Goal: Task Accomplishment & Management: Manage account settings

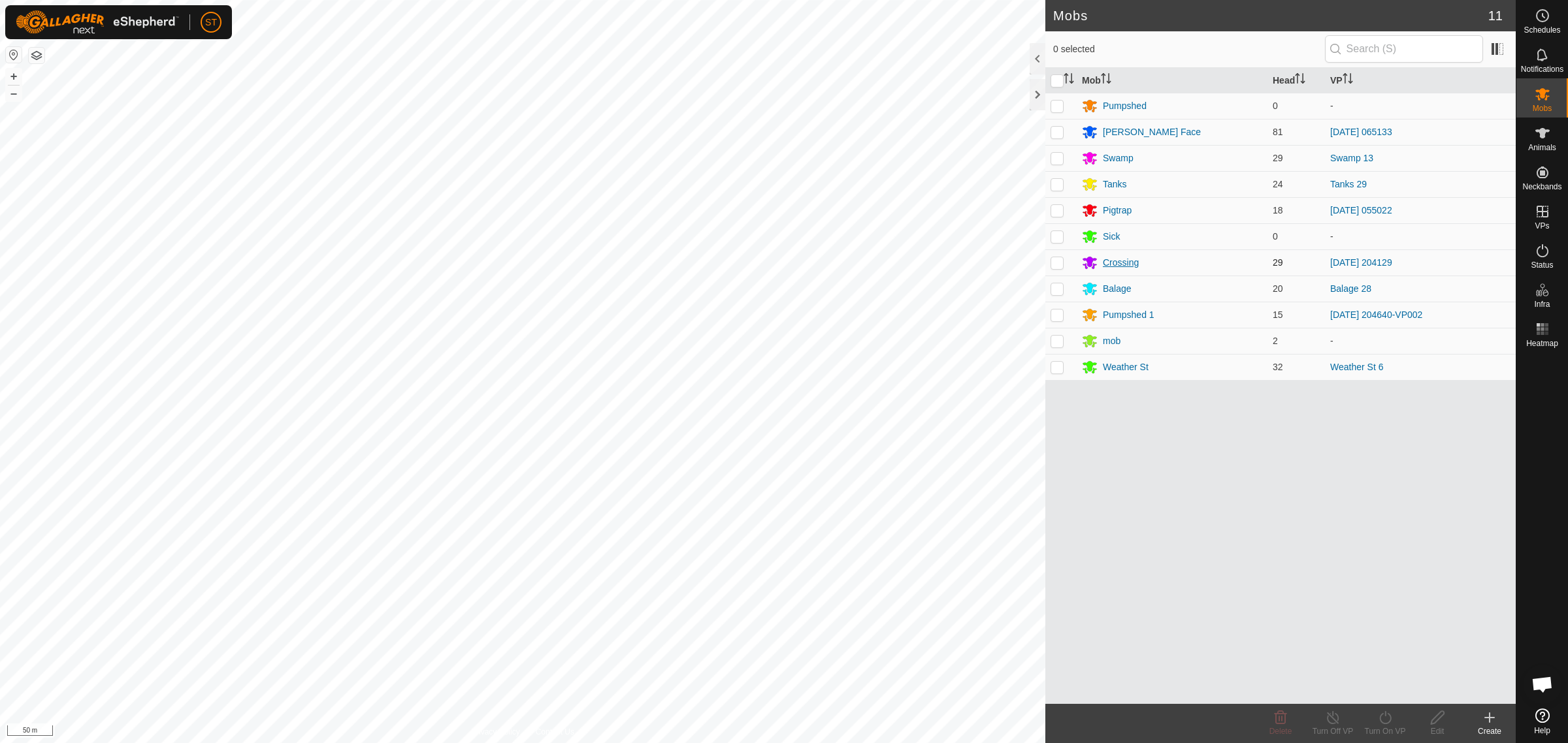
click at [1122, 262] on div "Crossing" at bounding box center [1120, 263] width 36 height 13
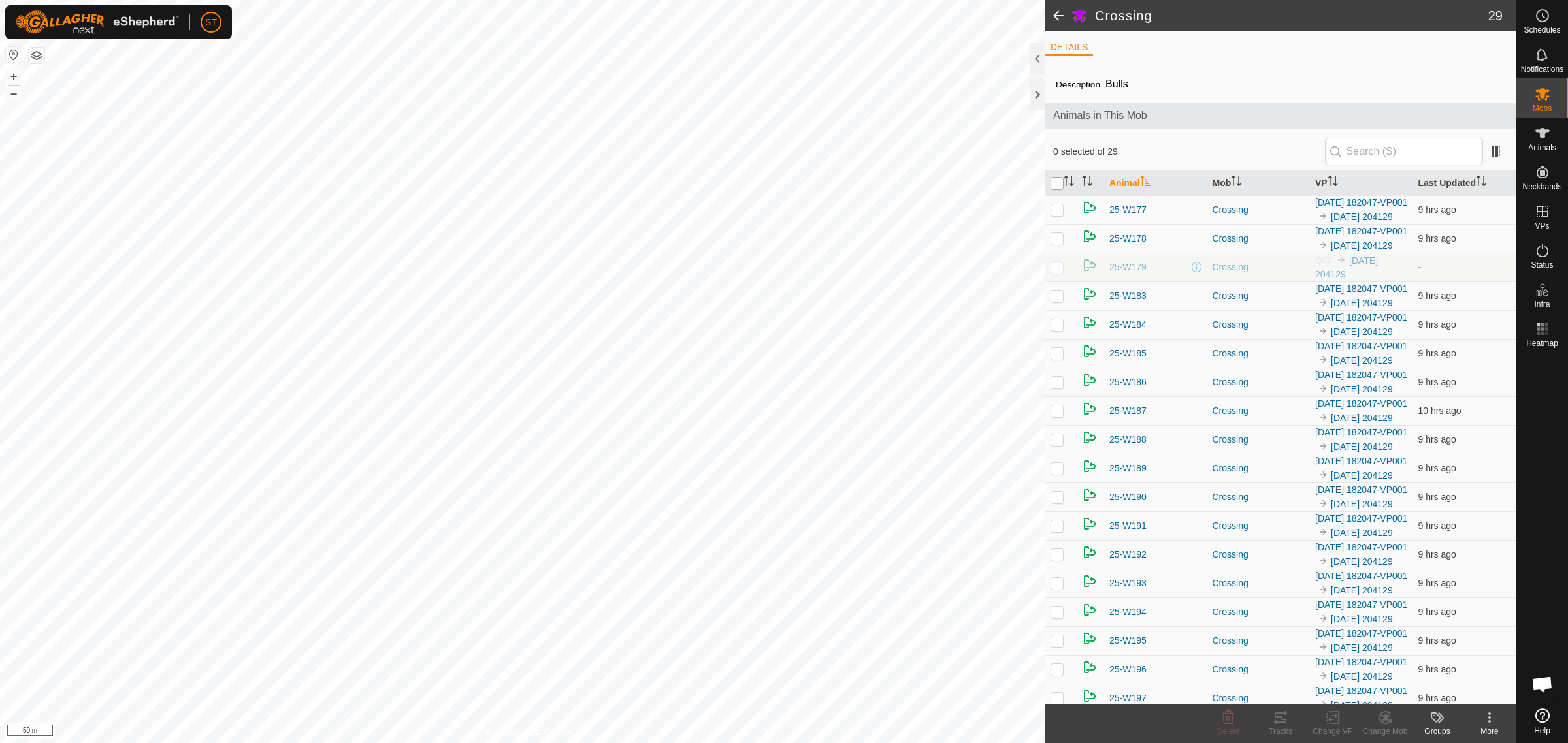
click at [1055, 181] on input "checkbox" at bounding box center [1057, 184] width 13 height 13
checkbox input "true"
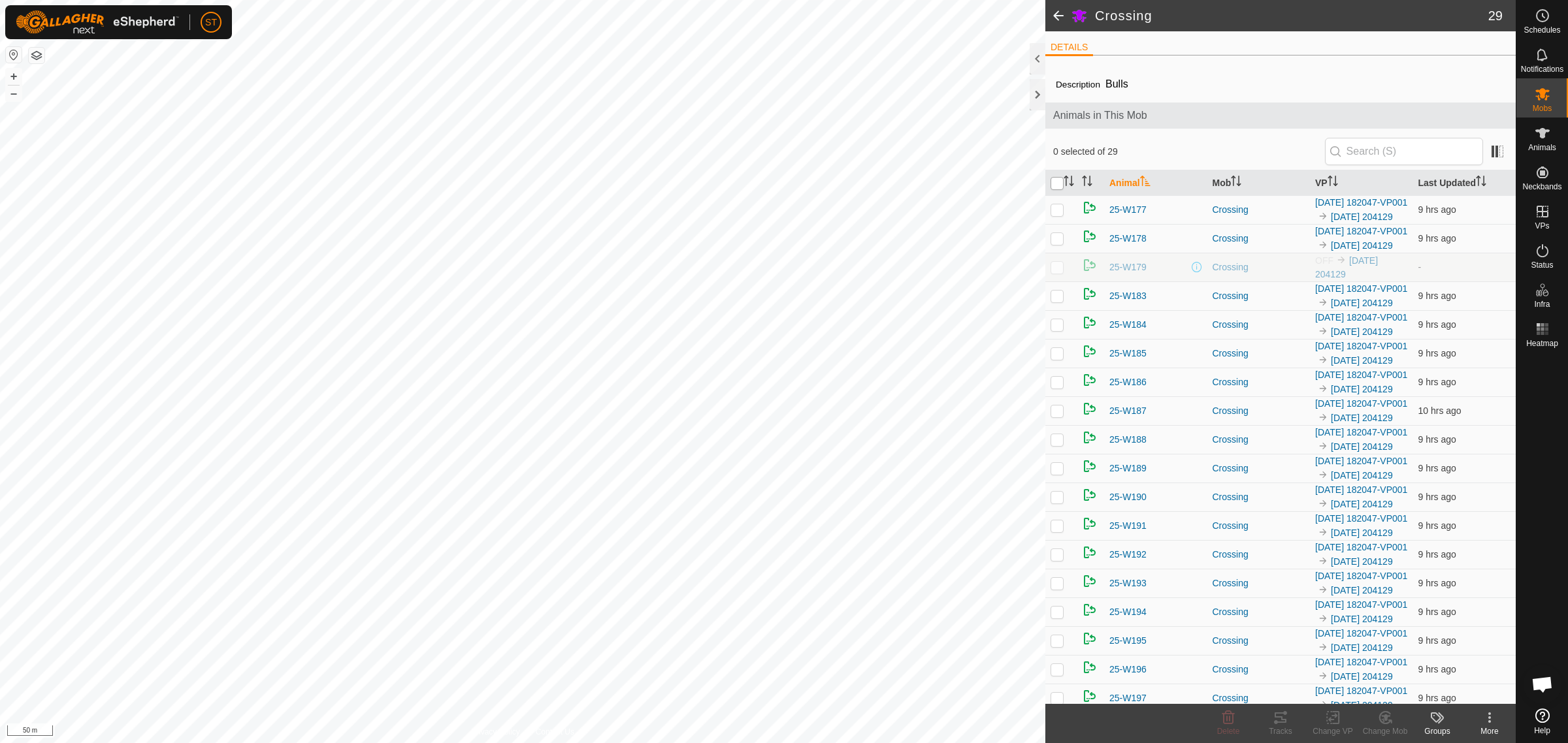
checkbox input "true"
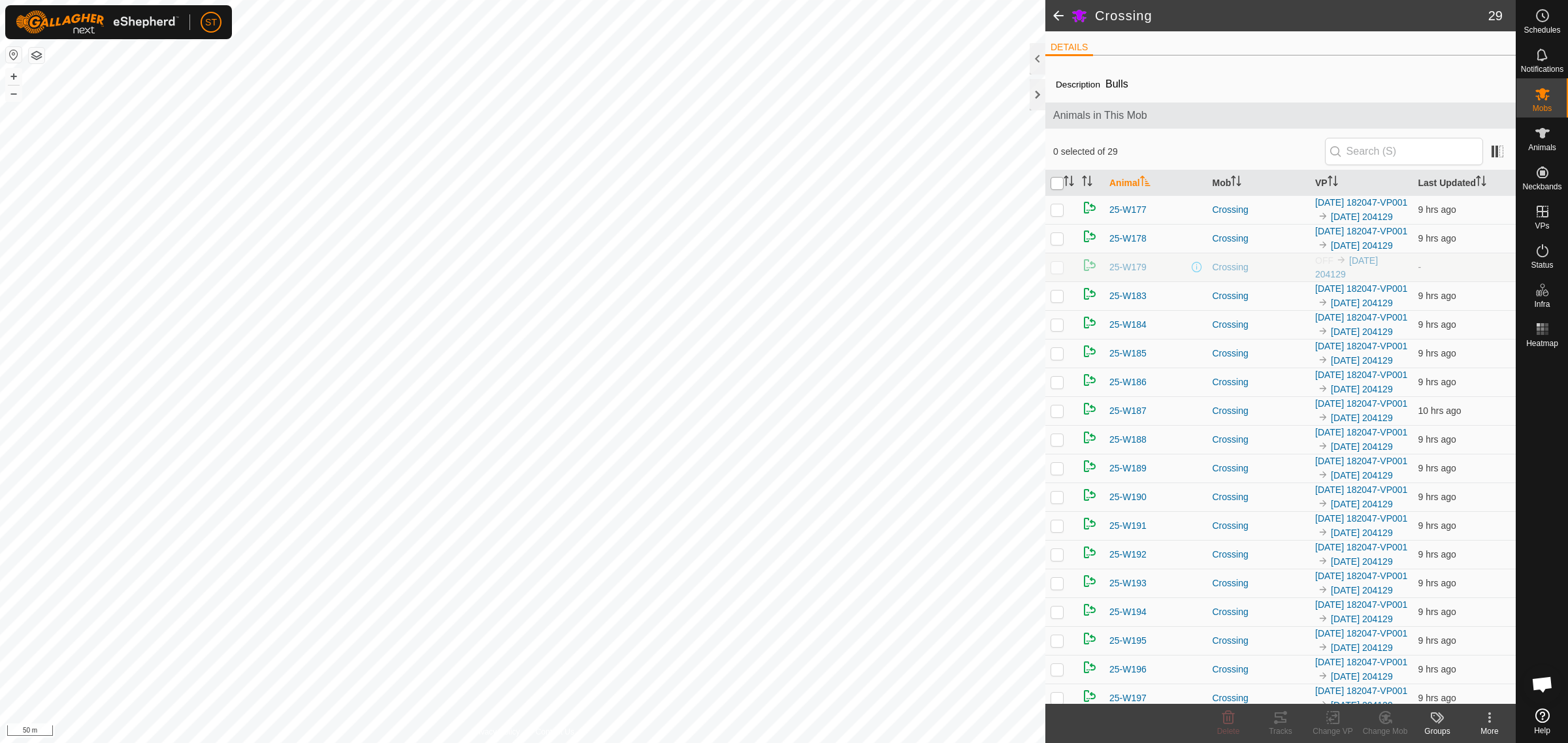
checkbox input "true"
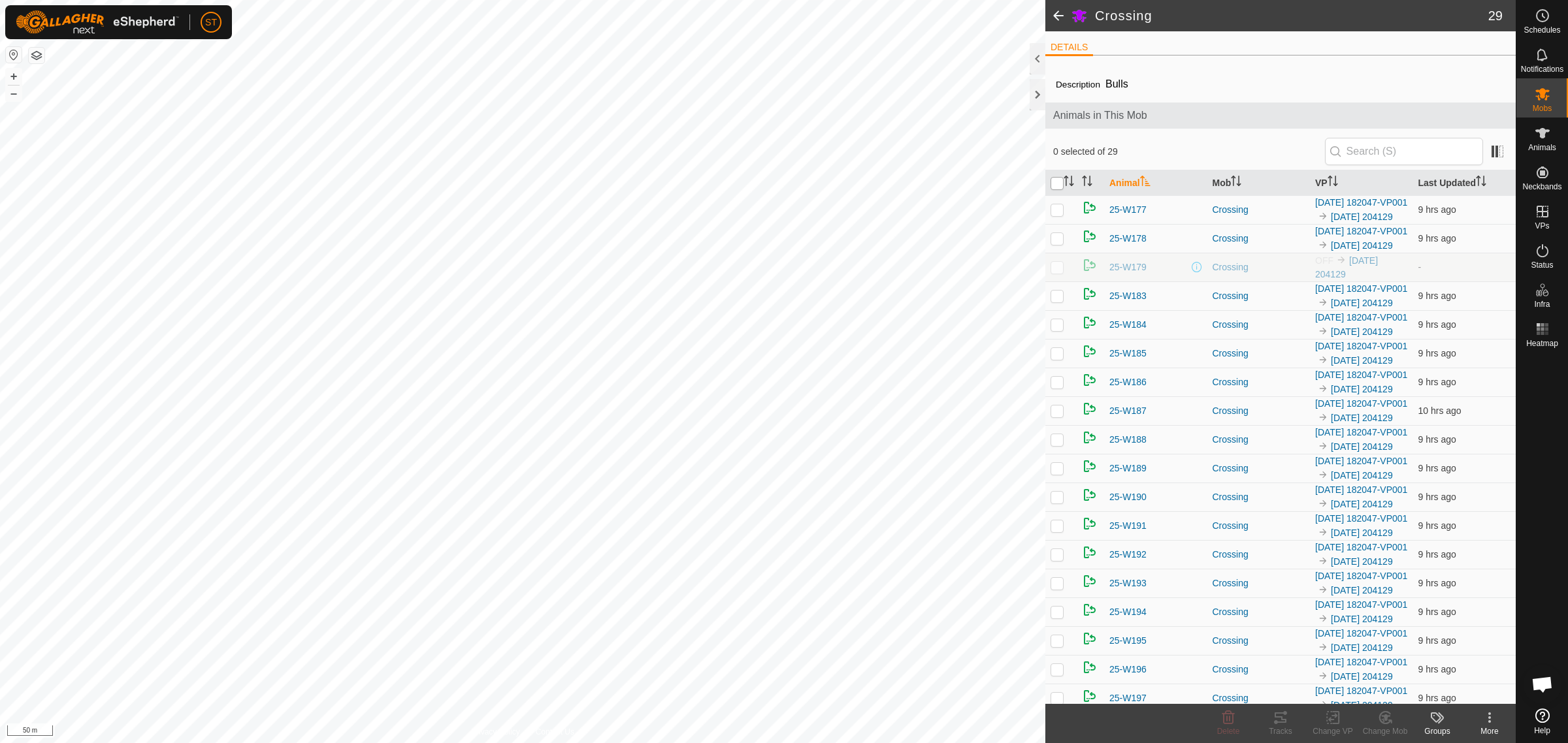
checkbox input "true"
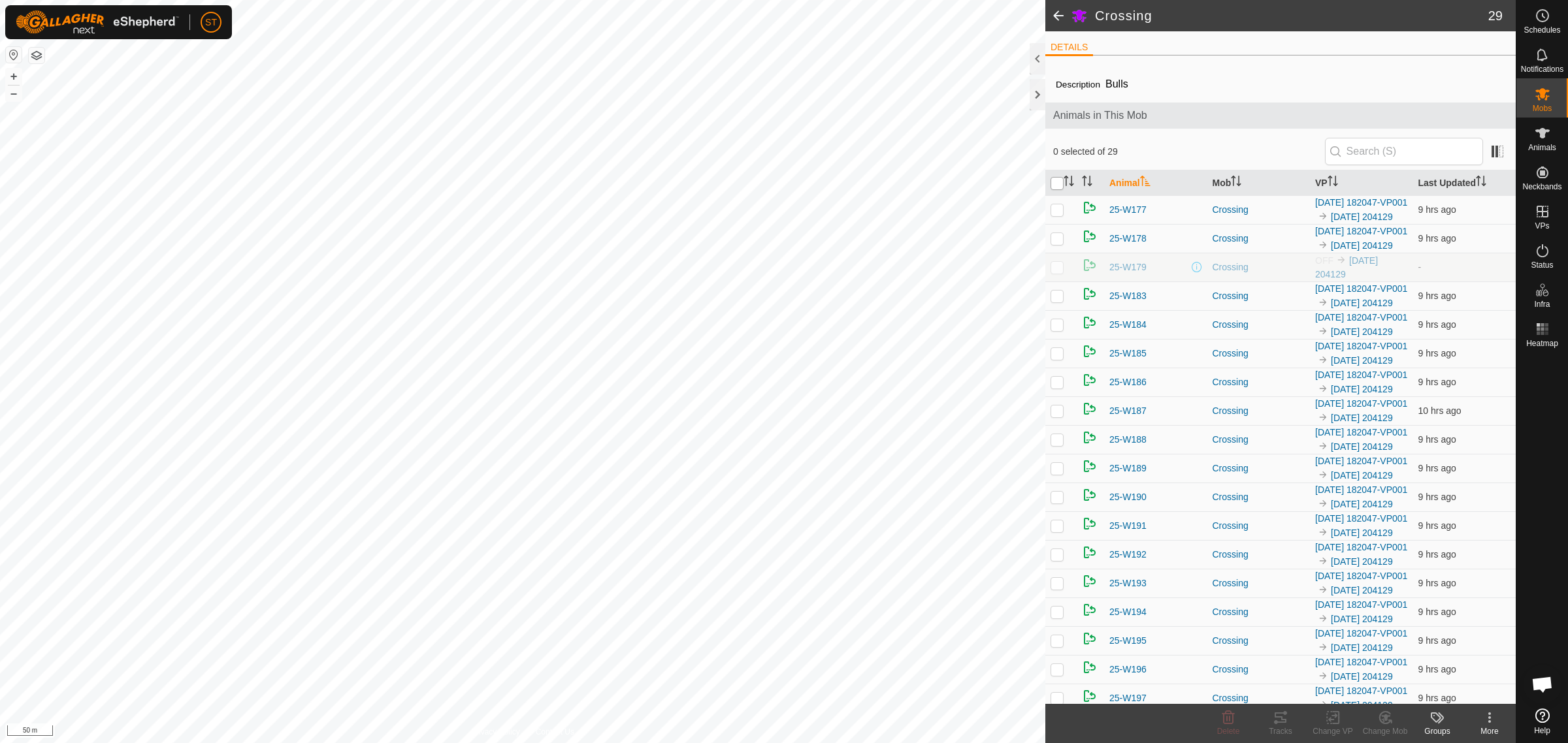
checkbox input "true"
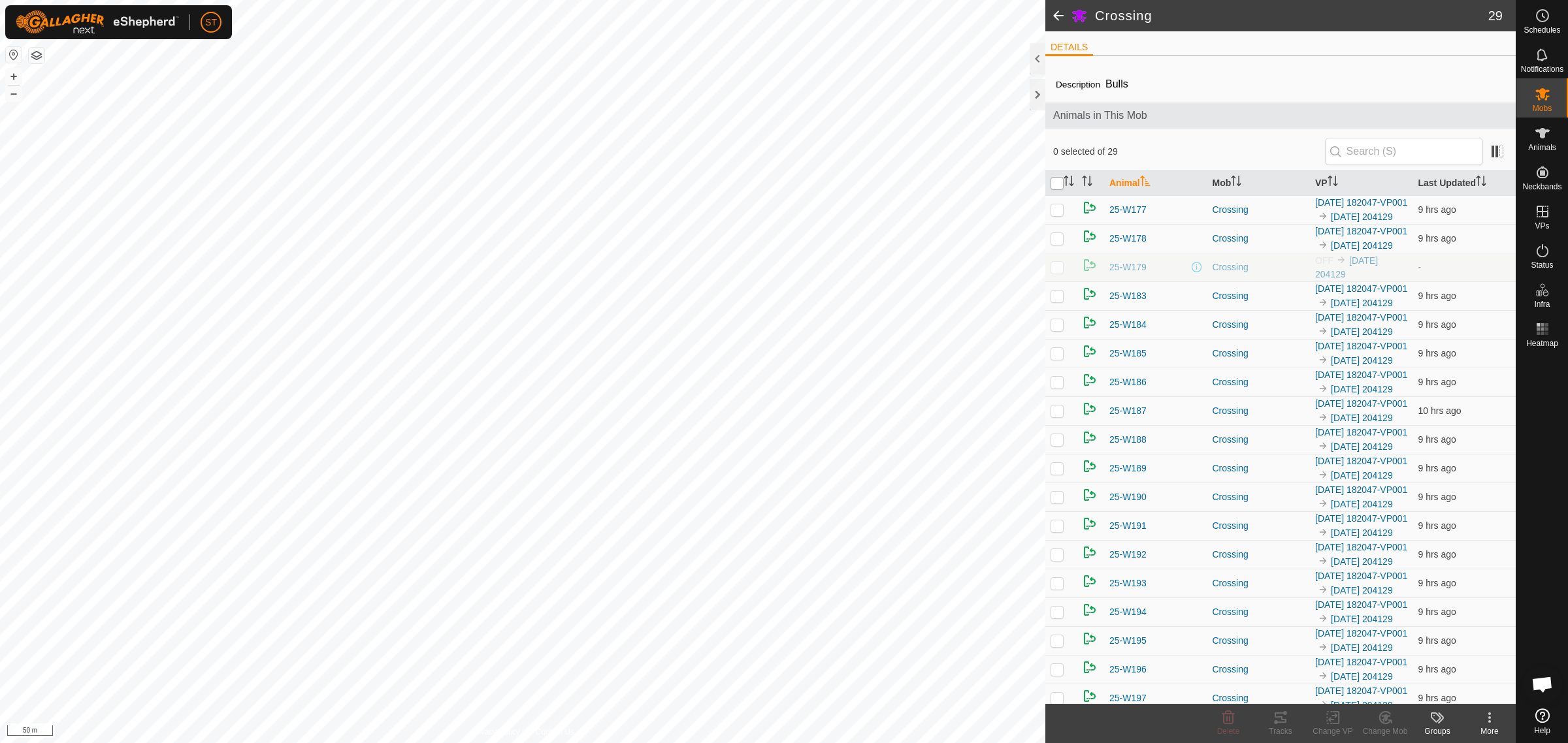
checkbox input "true"
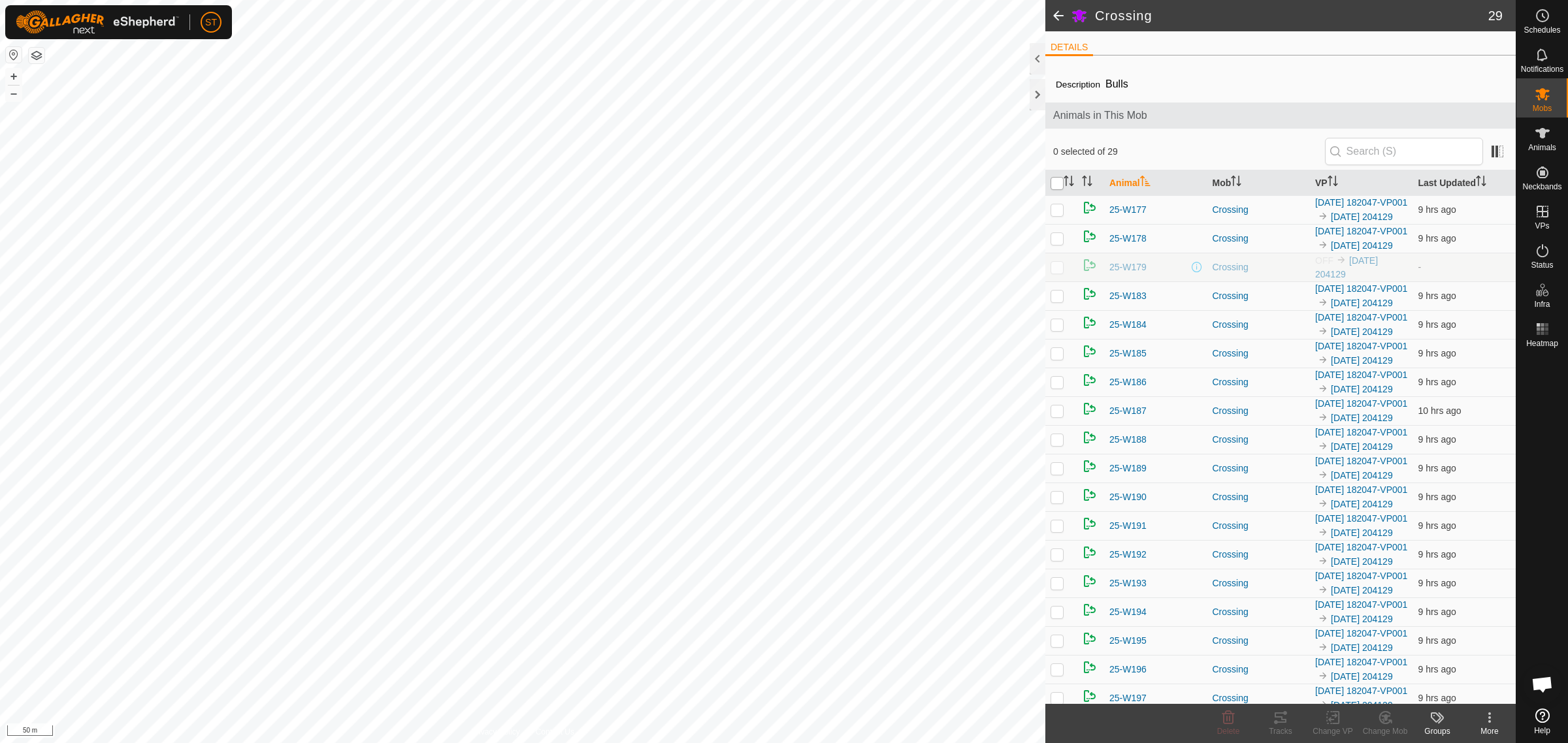
checkbox input "true"
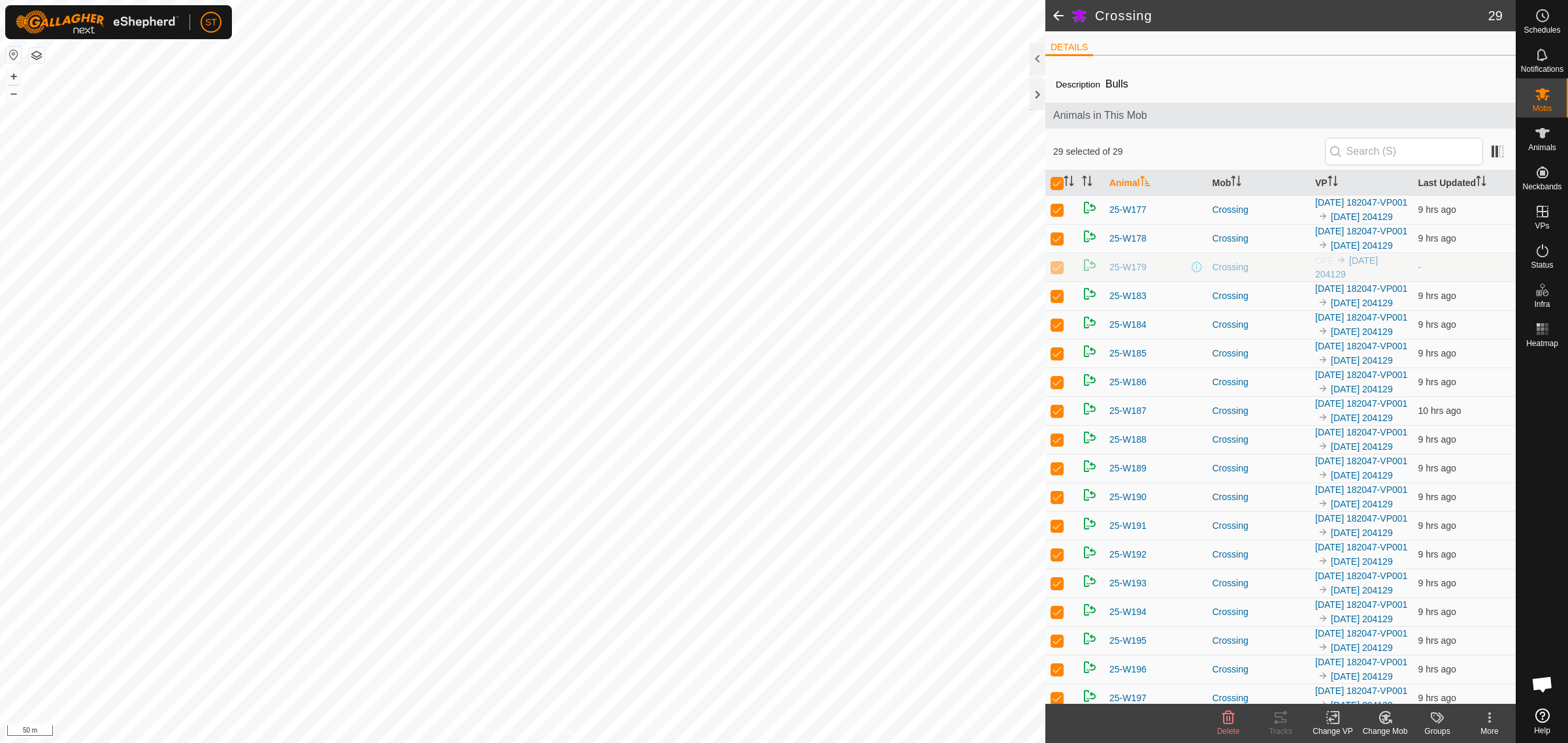
click at [1329, 723] on icon at bounding box center [1333, 718] width 16 height 15
click at [1360, 689] on link "Turn Off VP" at bounding box center [1371, 689] width 129 height 26
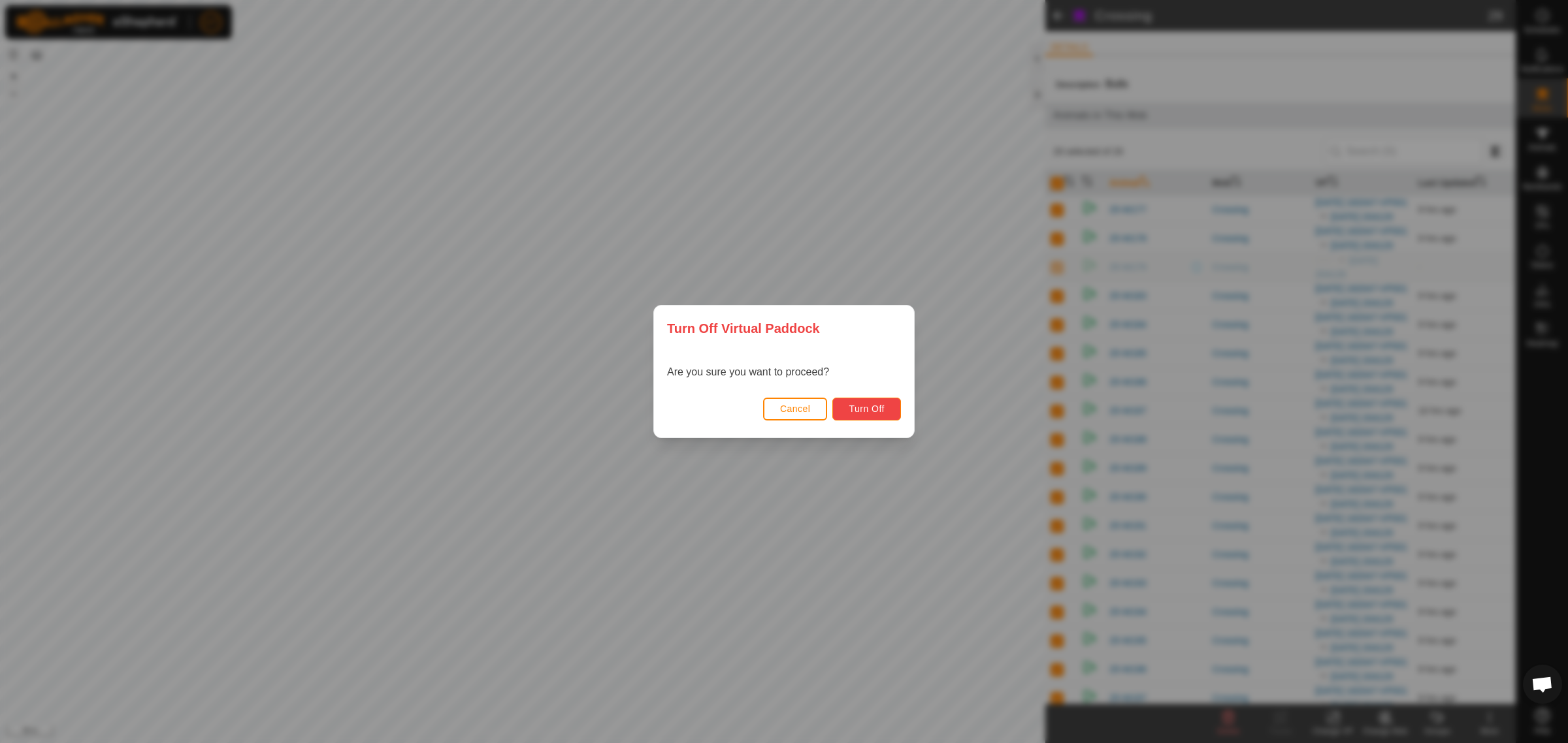
click at [870, 409] on span "Turn Off" at bounding box center [865, 409] width 36 height 11
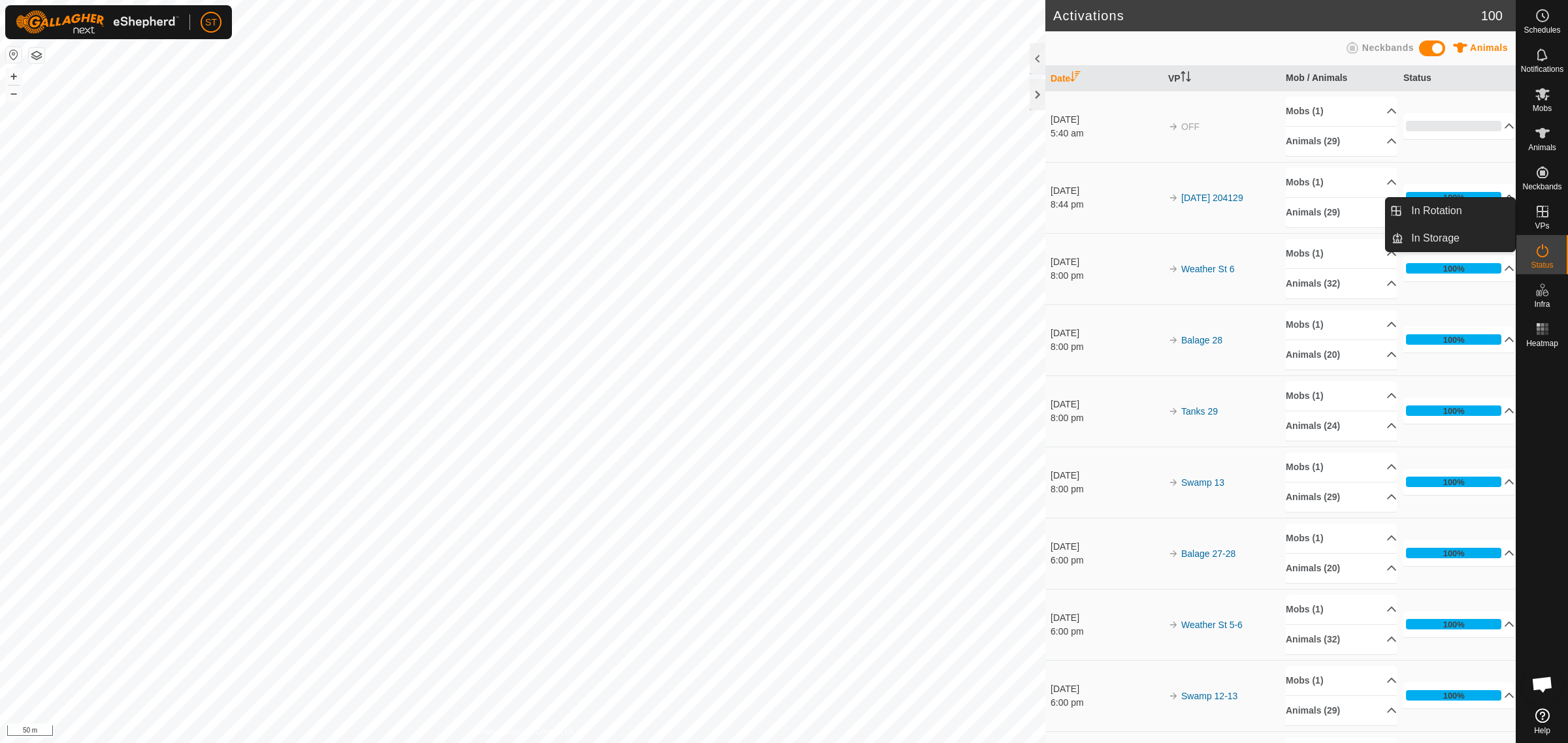
click at [1544, 222] on span "VPs" at bounding box center [1541, 226] width 14 height 8
click at [1428, 207] on link "In Rotation" at bounding box center [1459, 210] width 112 height 26
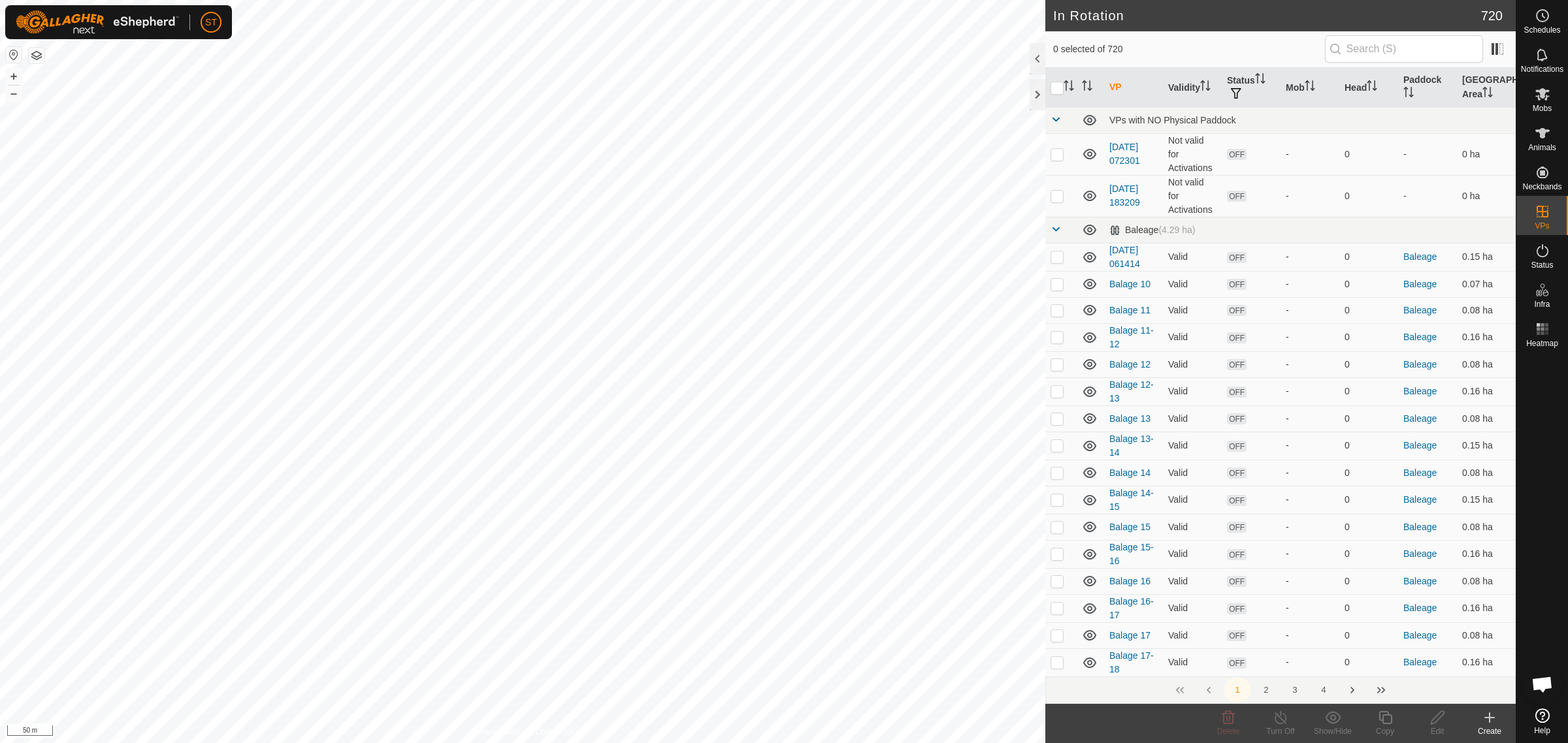
click at [1485, 718] on icon at bounding box center [1489, 718] width 9 height 0
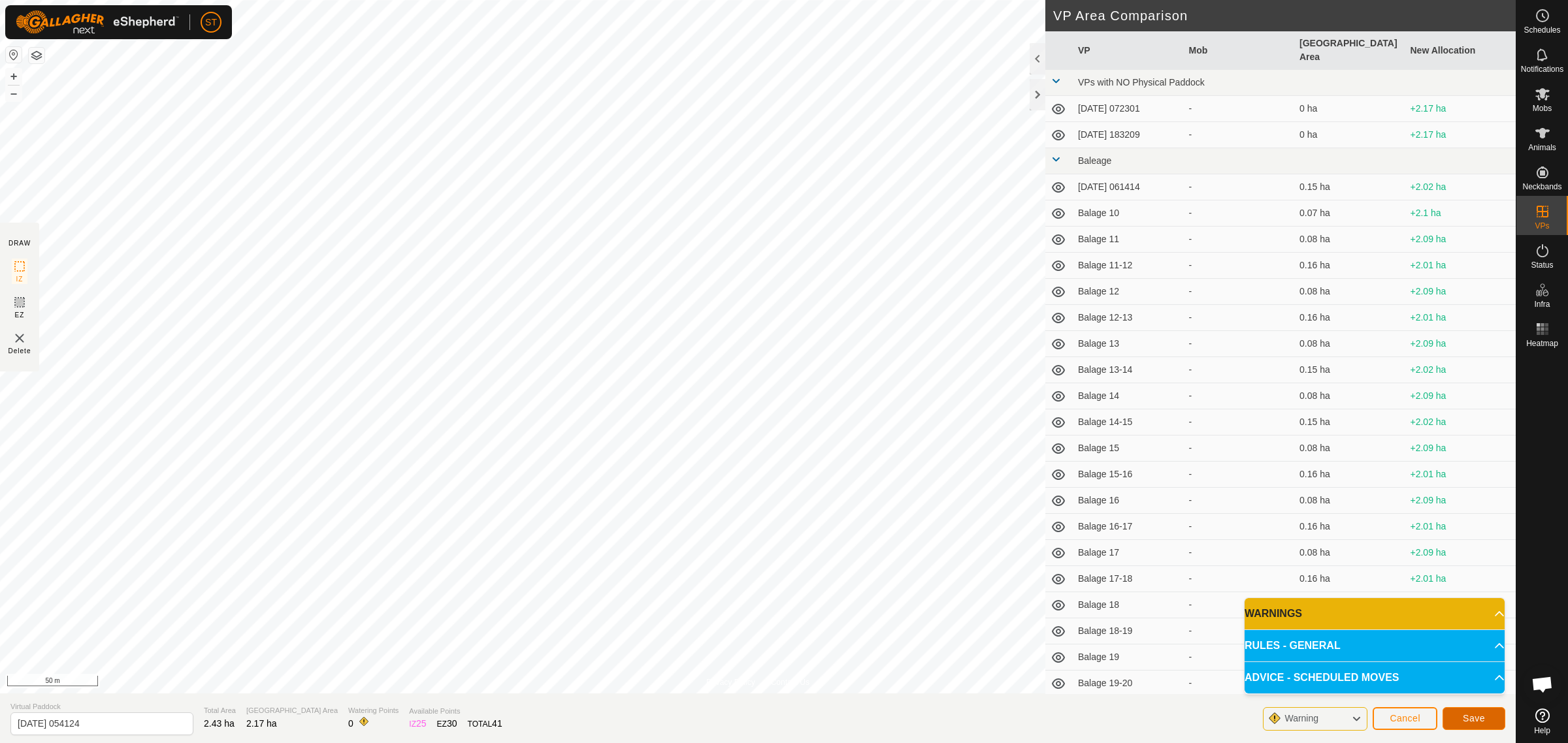
click at [1460, 719] on button "Save" at bounding box center [1474, 719] width 63 height 23
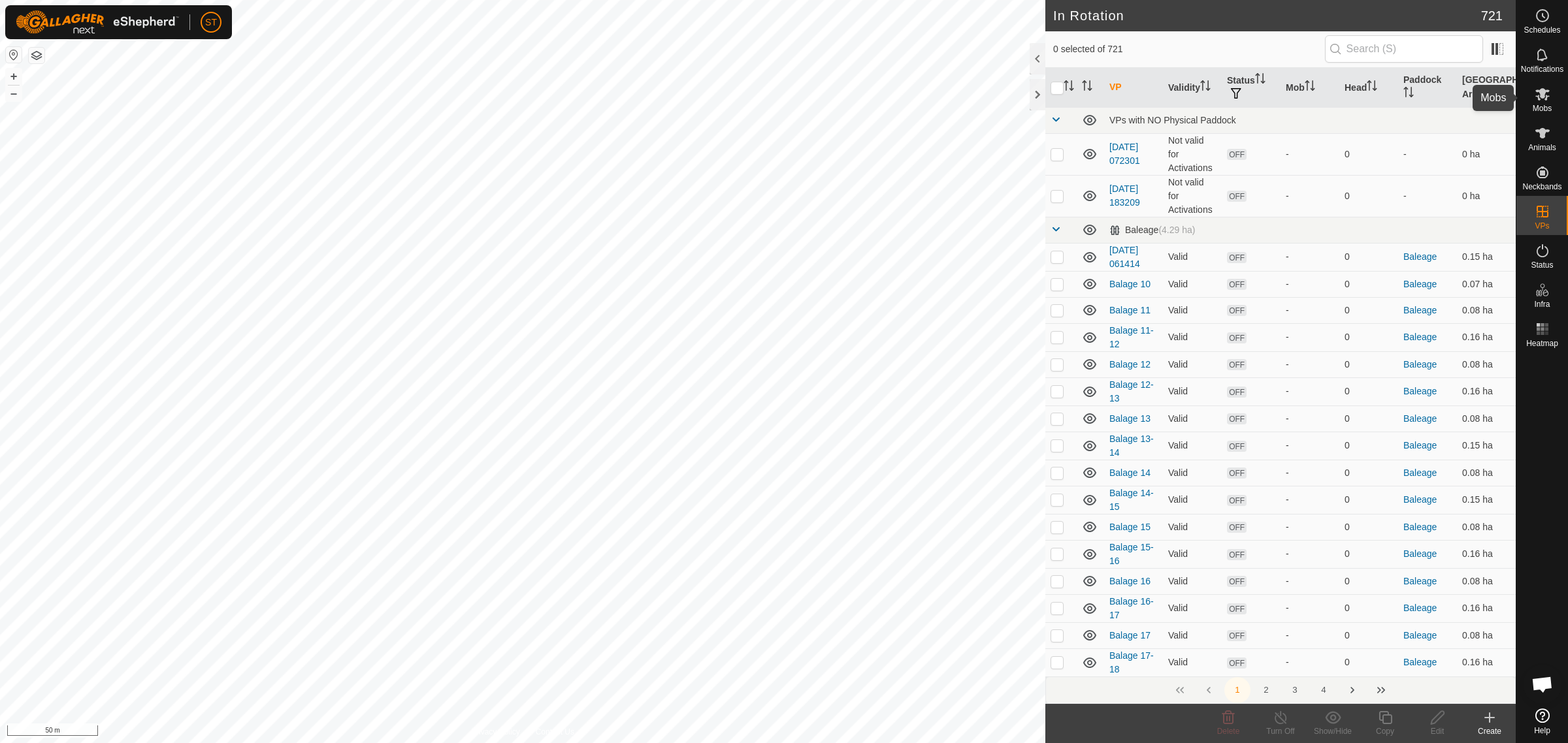
click at [1540, 101] on icon at bounding box center [1542, 93] width 15 height 15
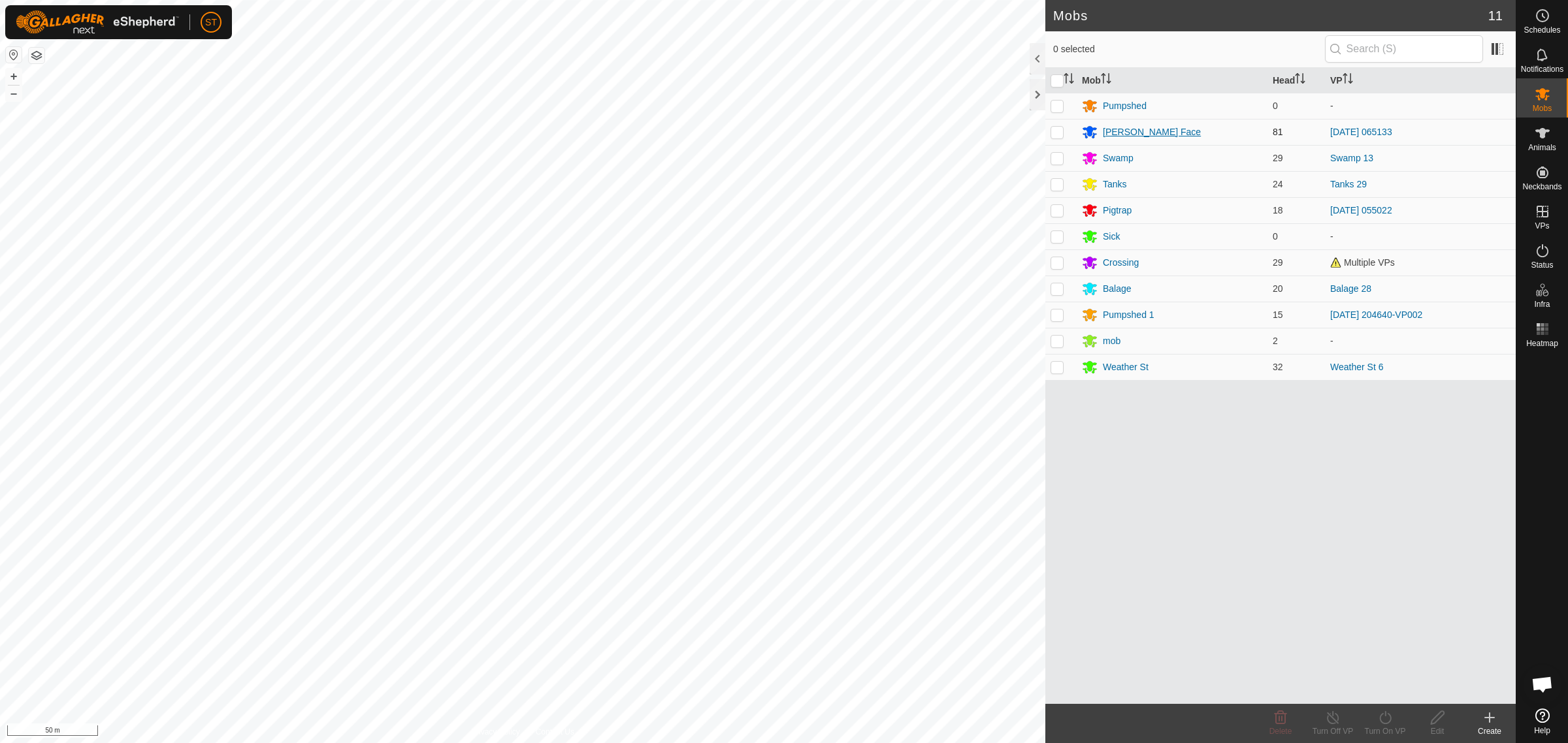
click at [1116, 133] on div "[PERSON_NAME] Face" at bounding box center [1152, 132] width 98 height 13
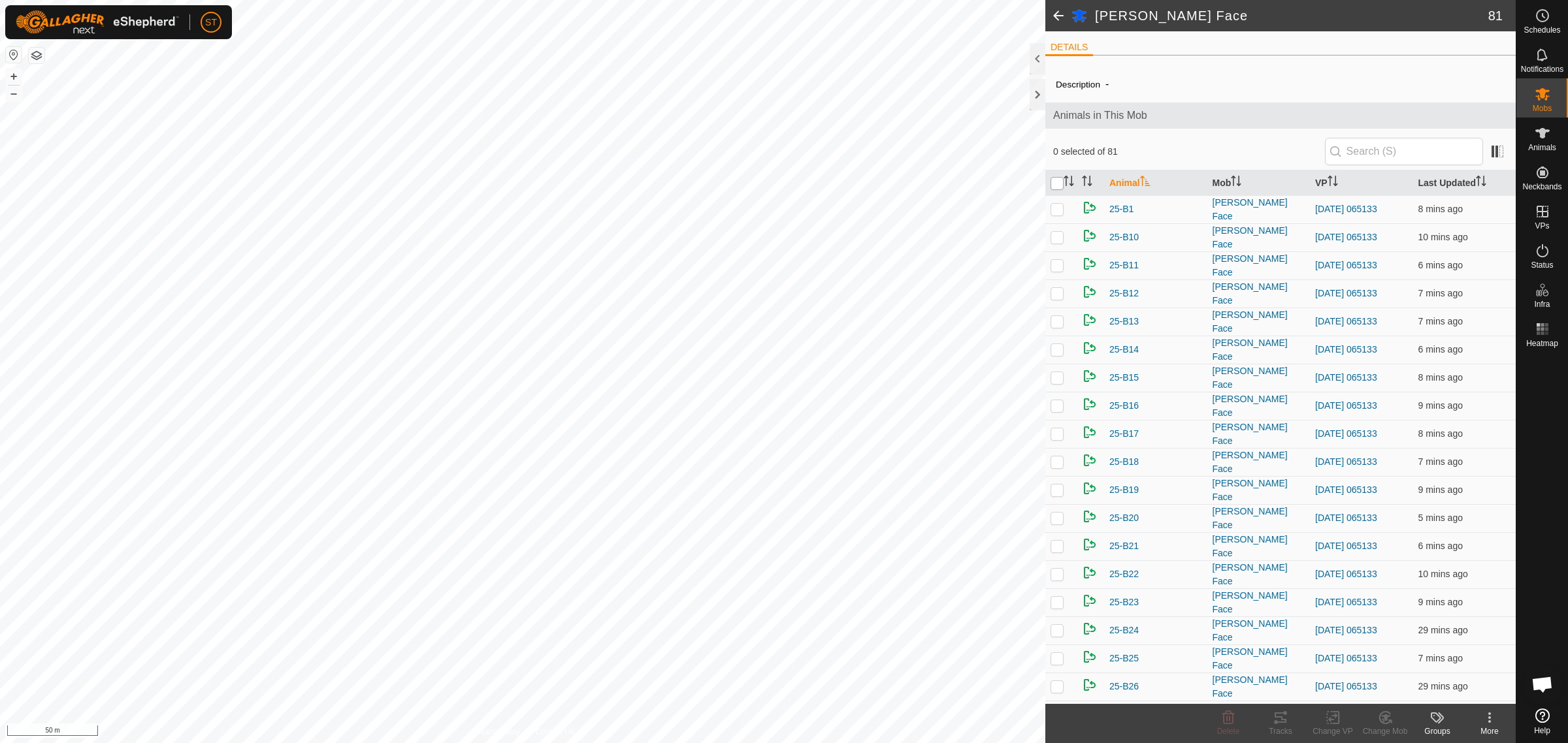
click at [1057, 185] on input "checkbox" at bounding box center [1057, 184] width 13 height 13
checkbox input "true"
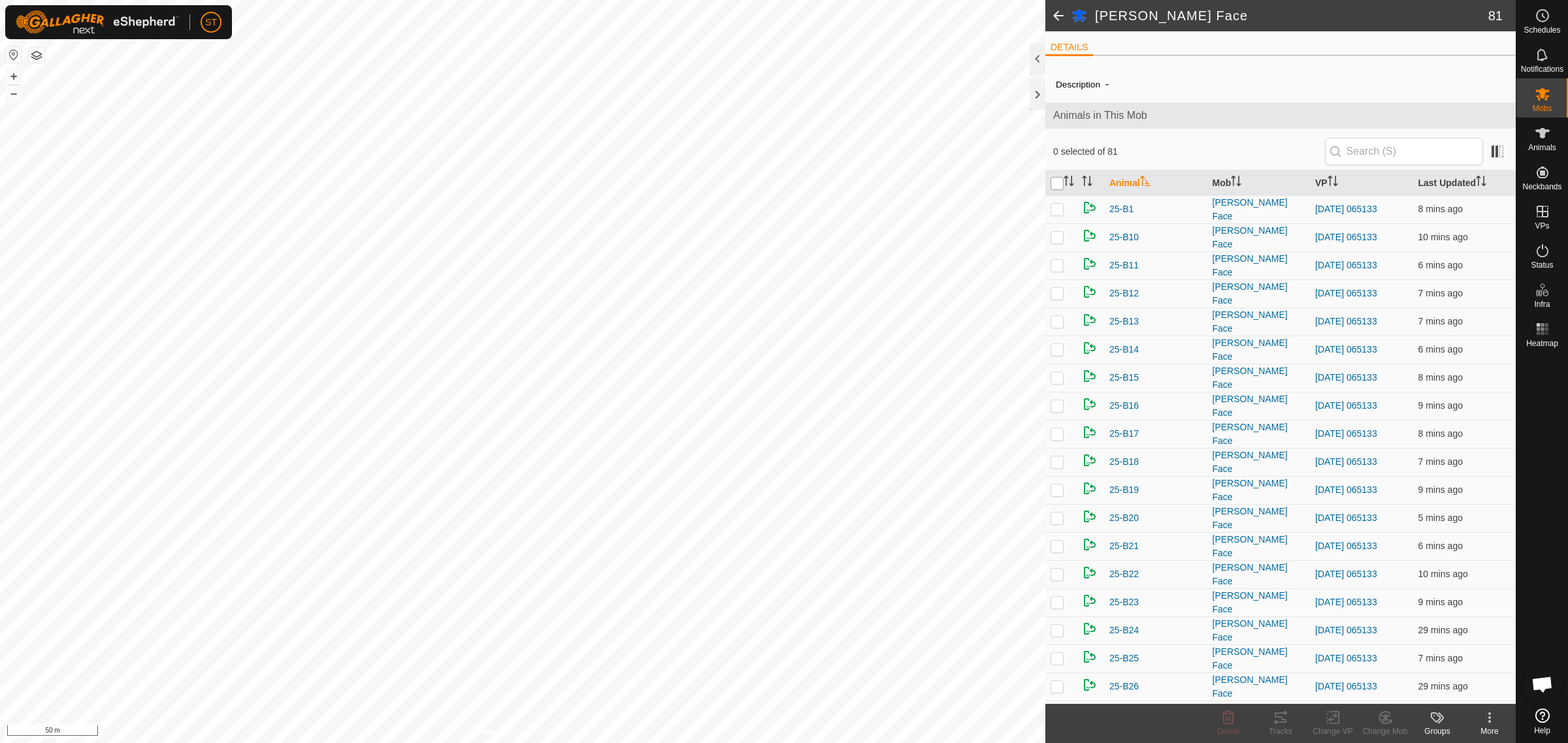
checkbox input "true"
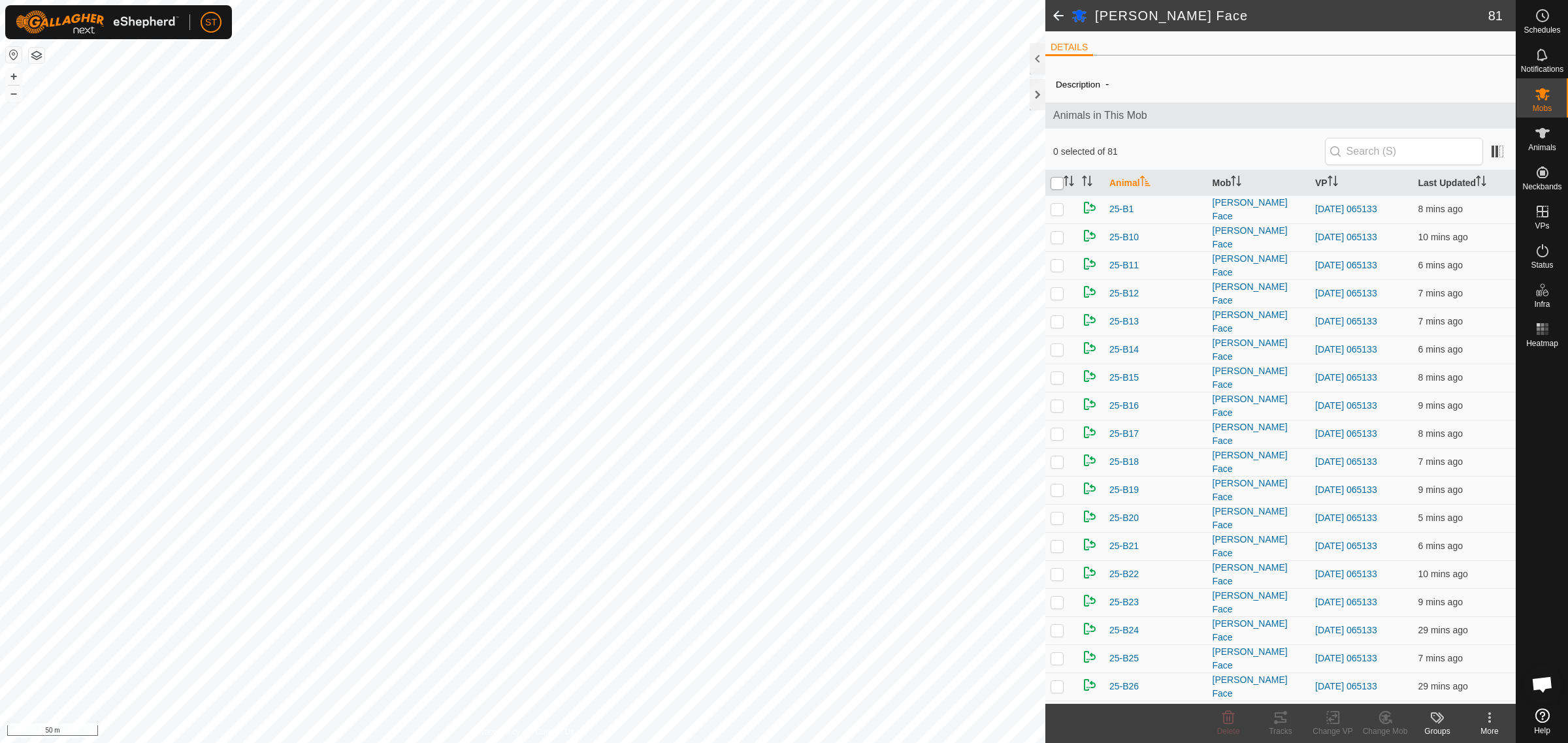
checkbox input "true"
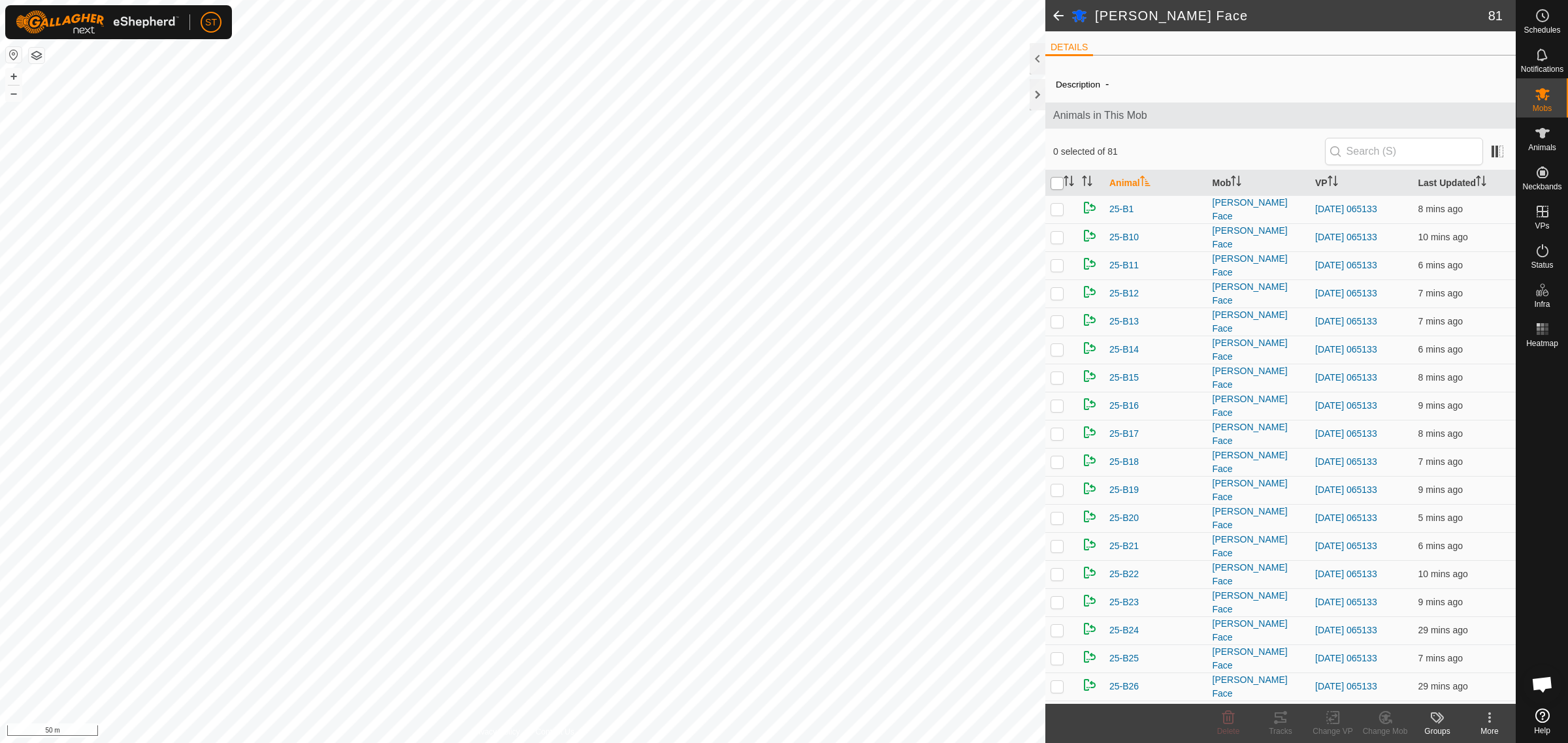
checkbox input "true"
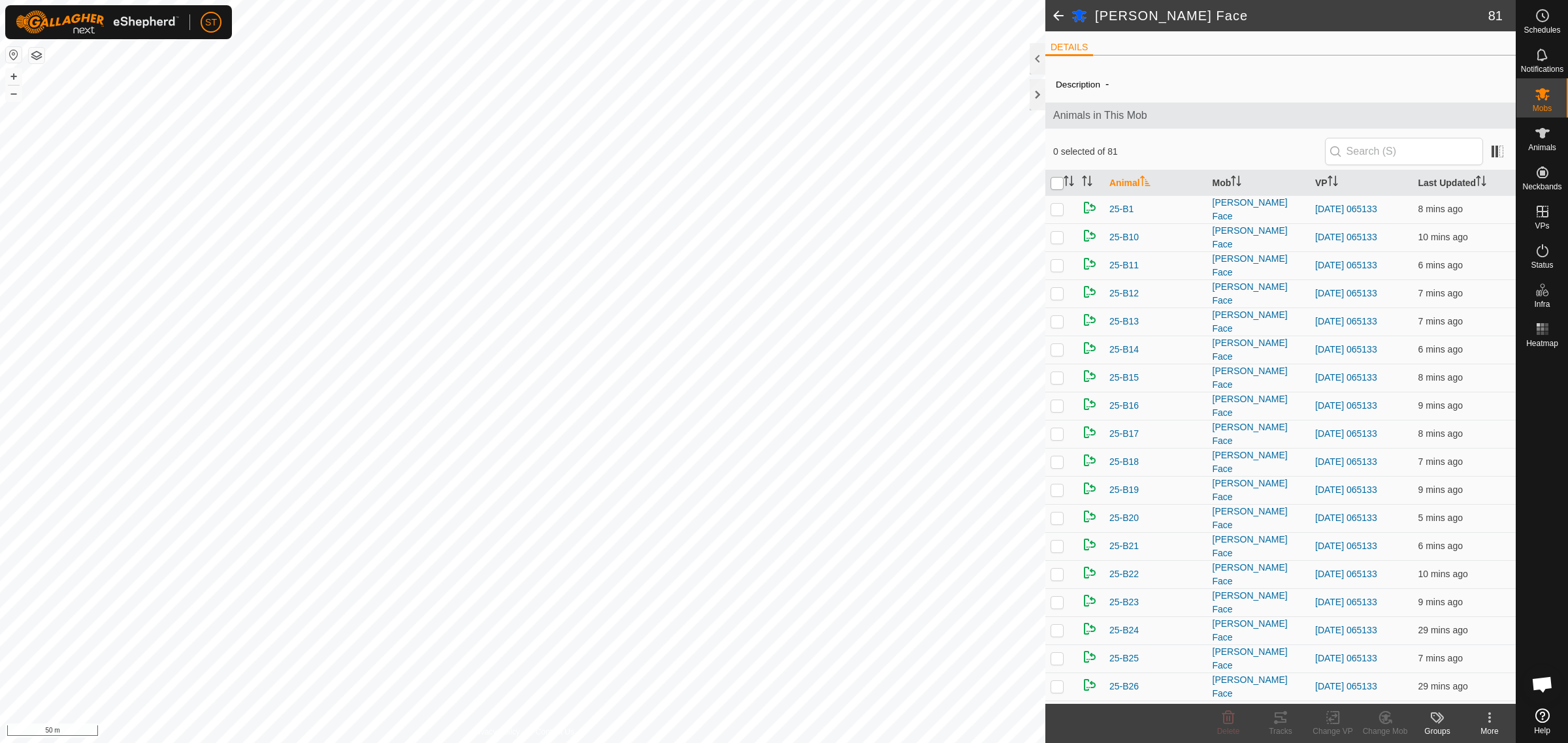
checkbox input "true"
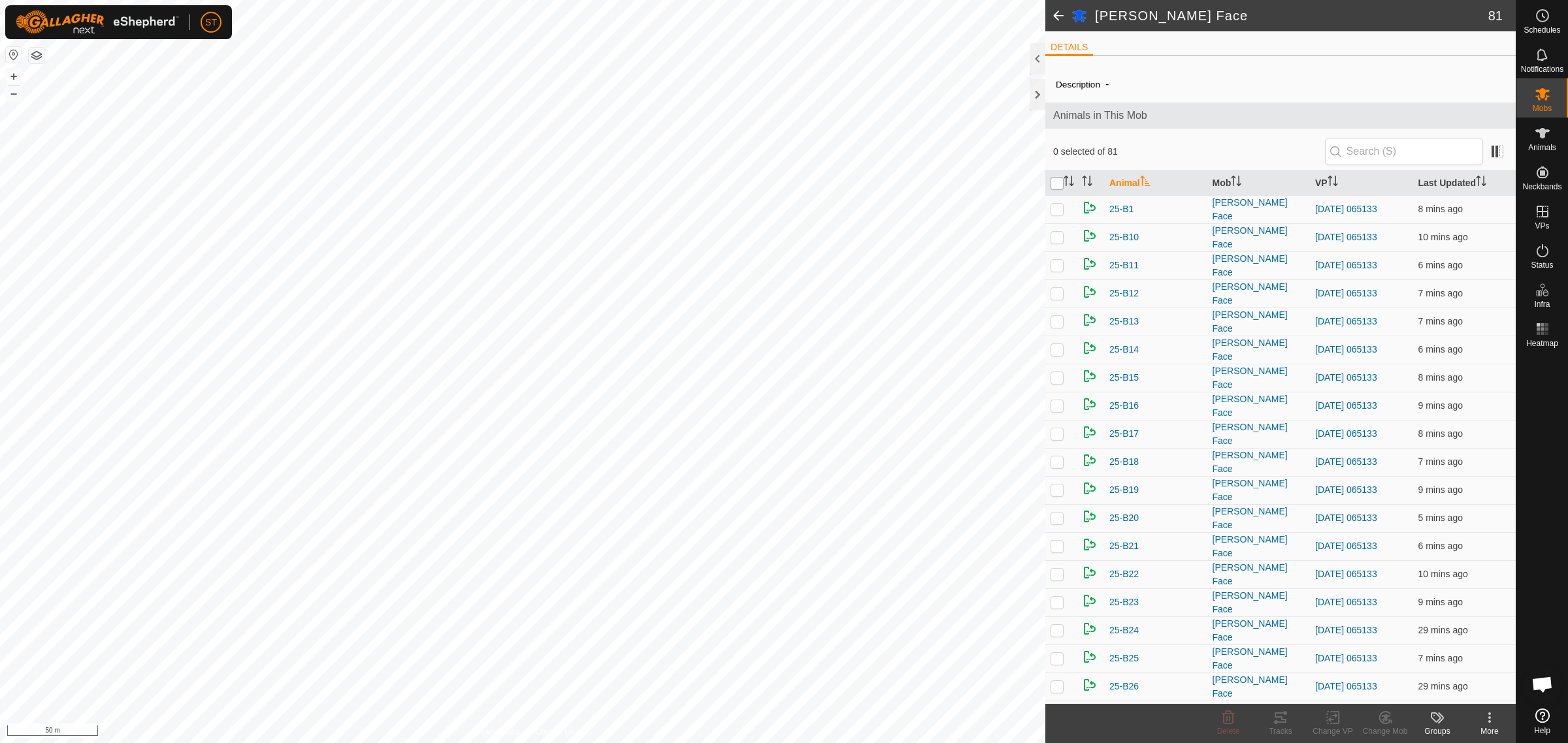
checkbox input "true"
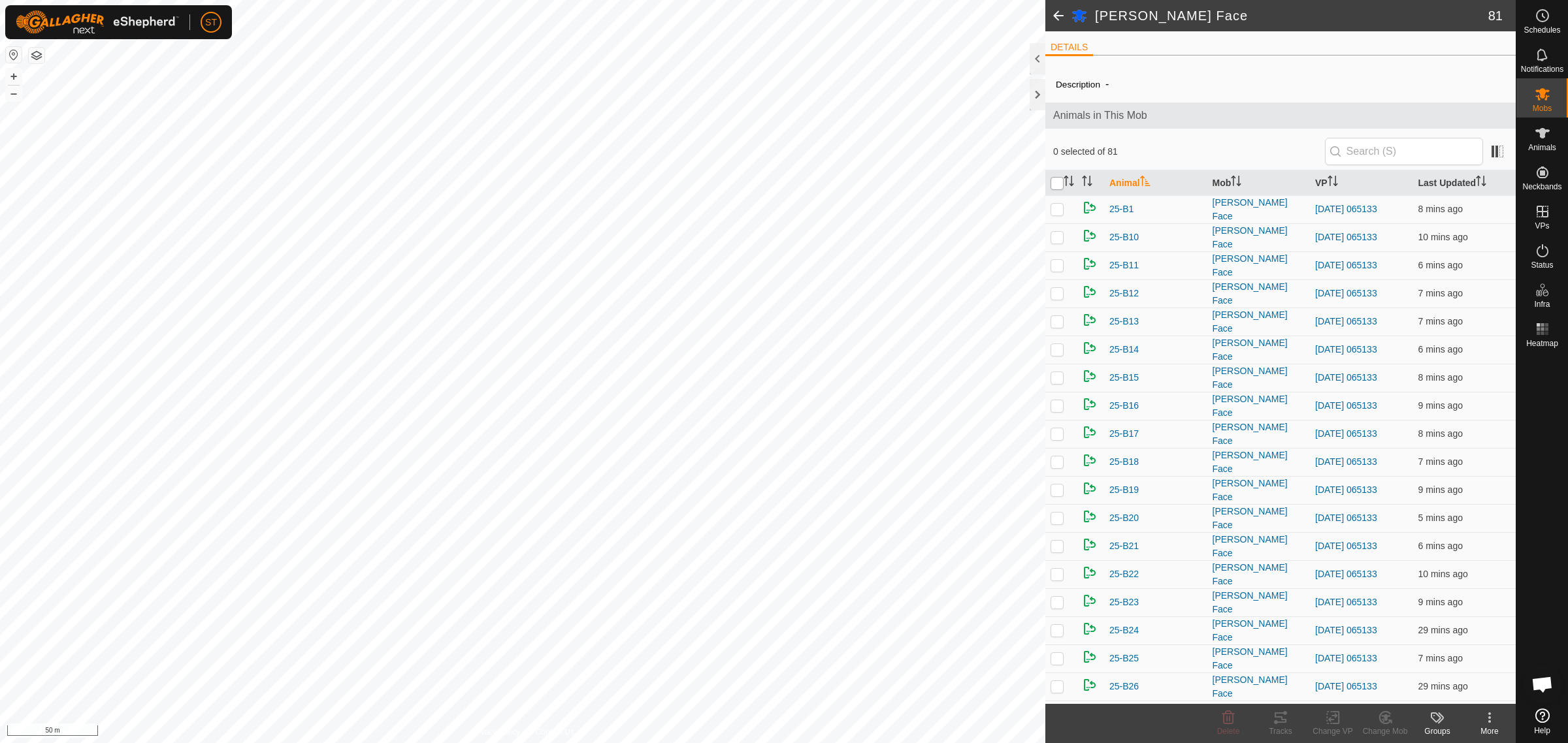
checkbox input "true"
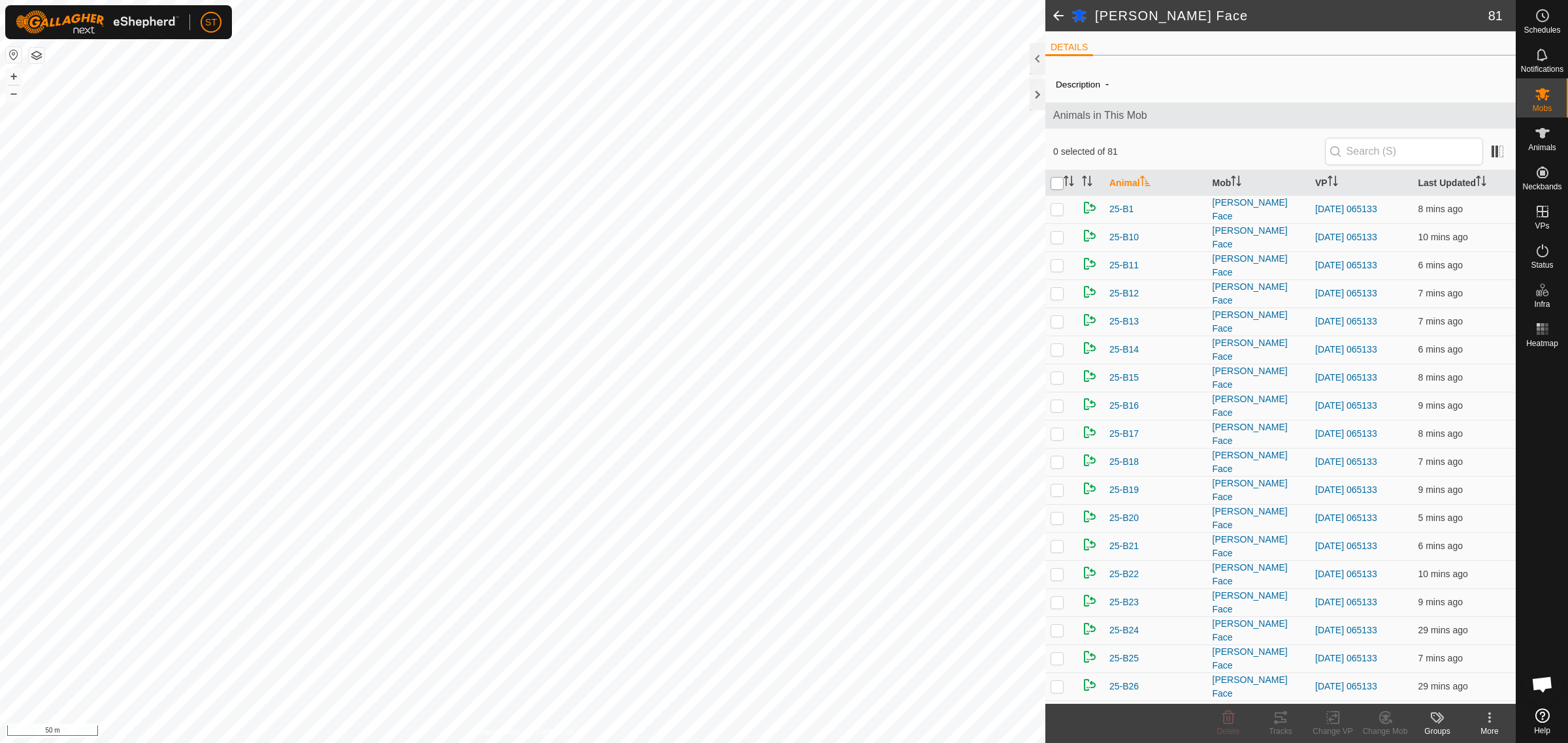
checkbox input "true"
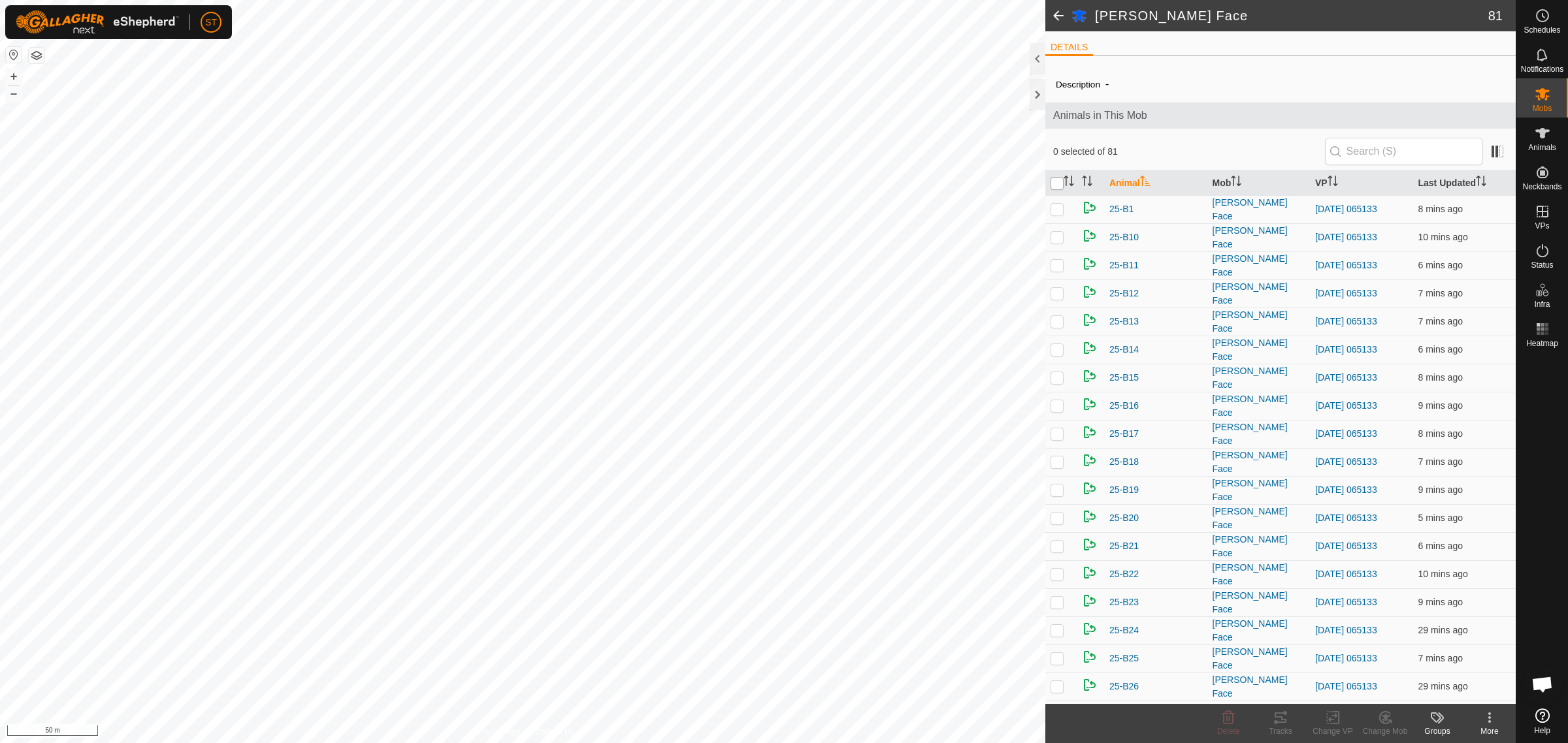
checkbox input "true"
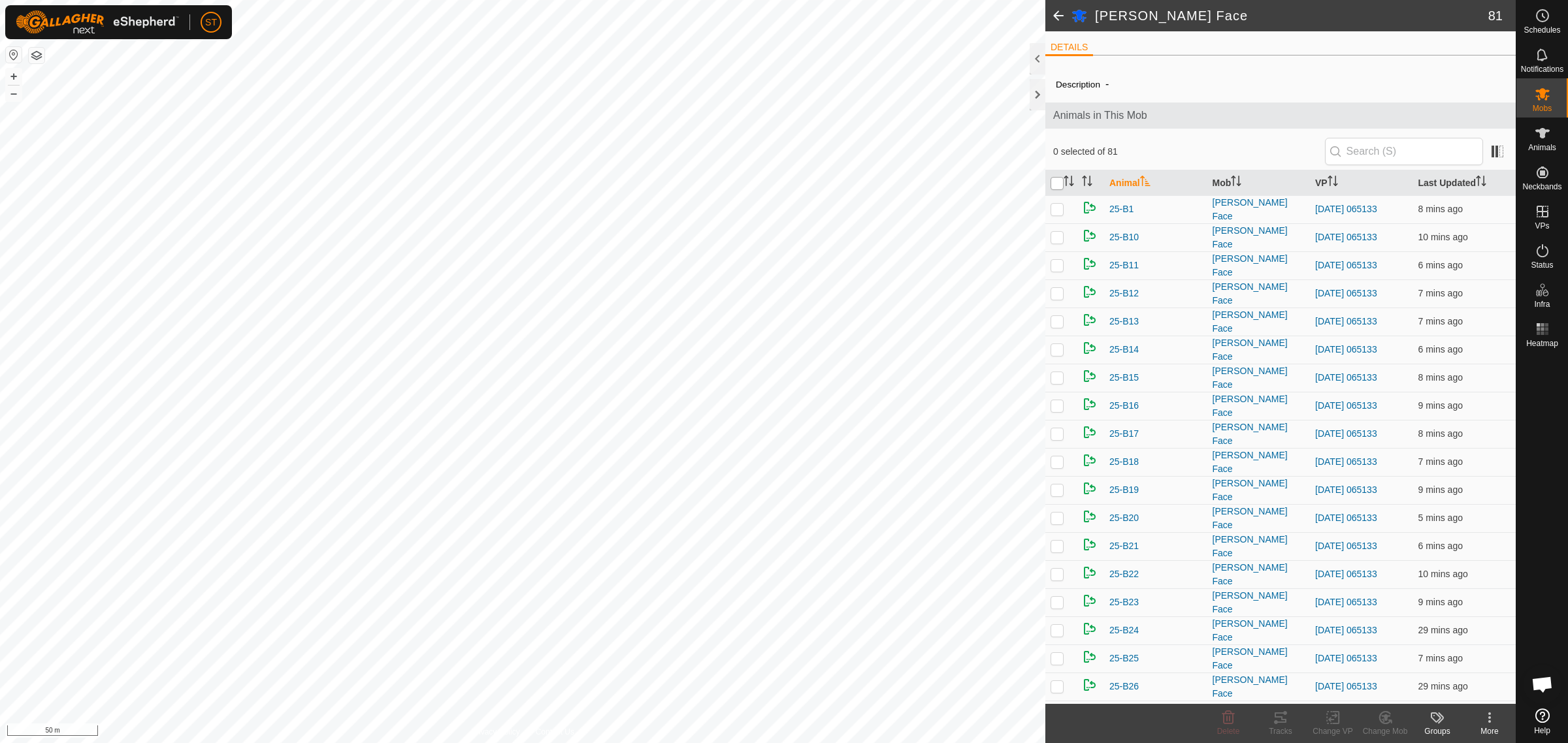
checkbox input "true"
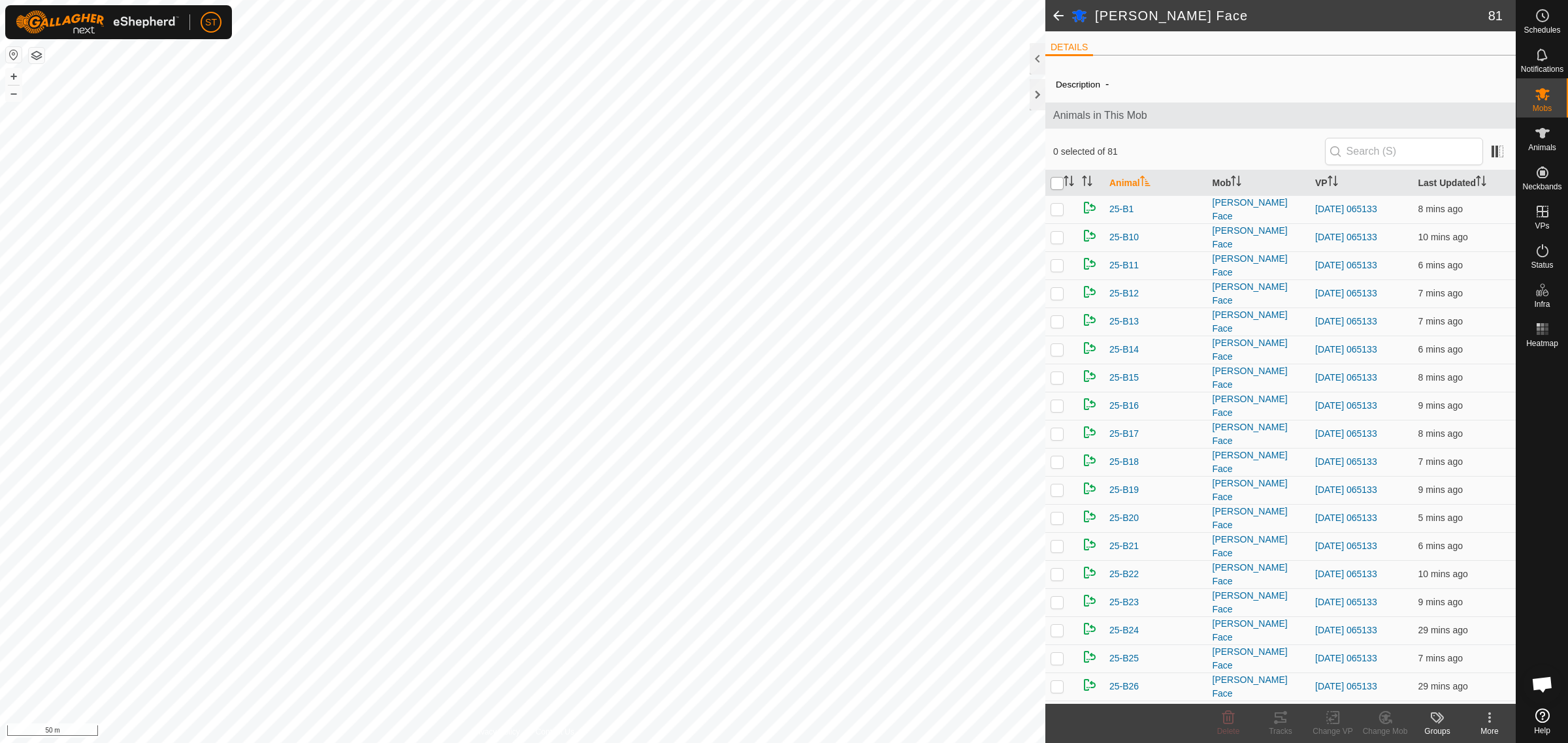
checkbox input "true"
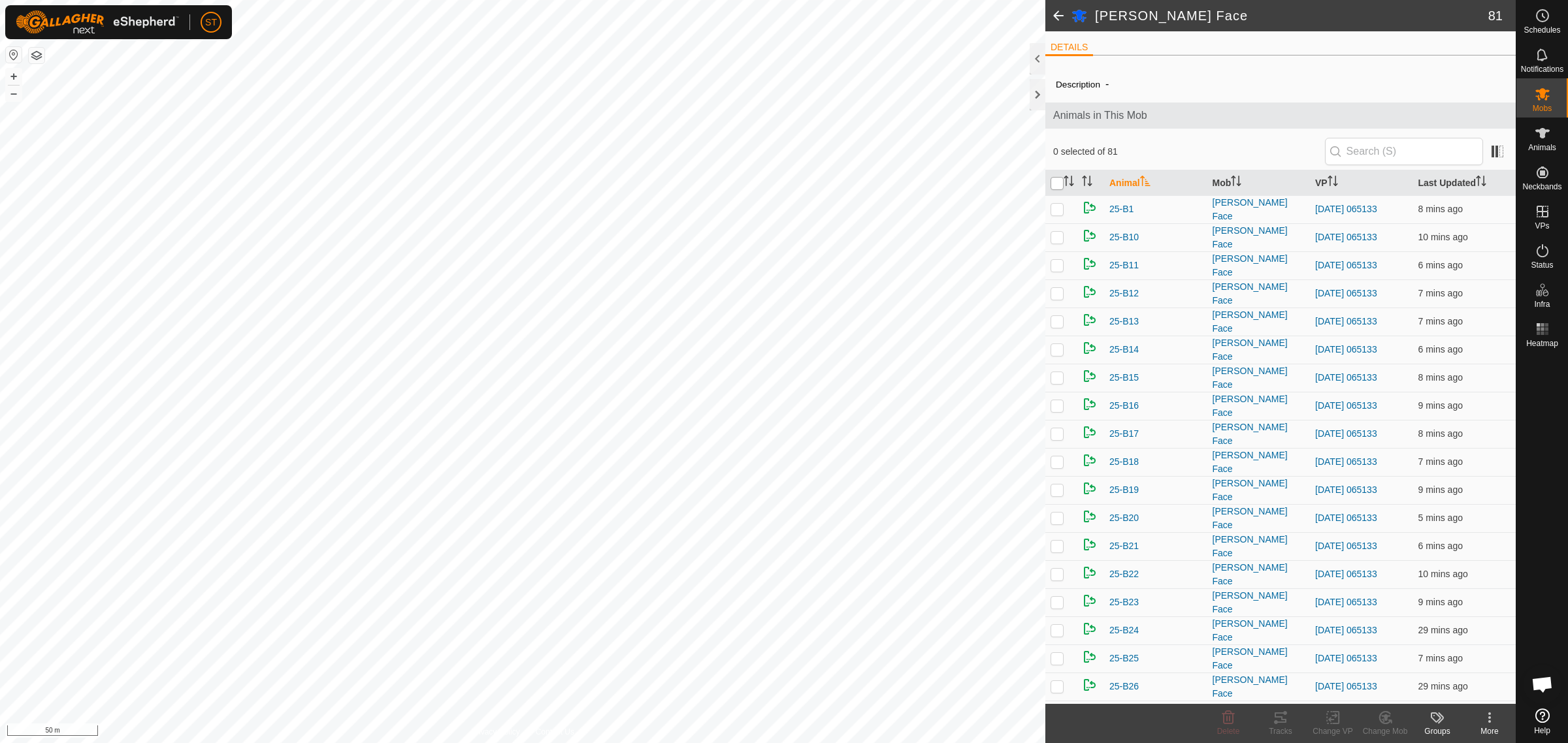
checkbox input "true"
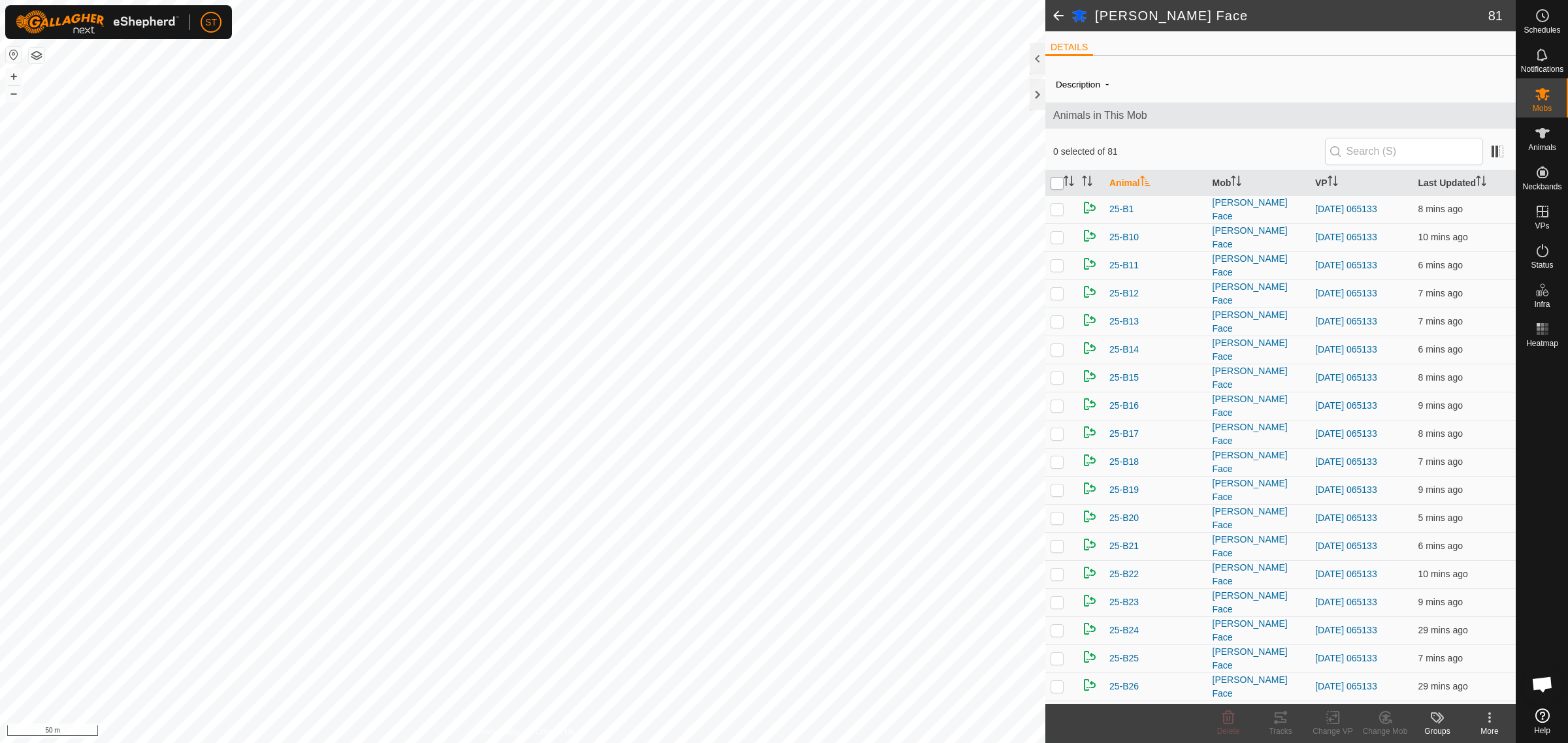
checkbox input "true"
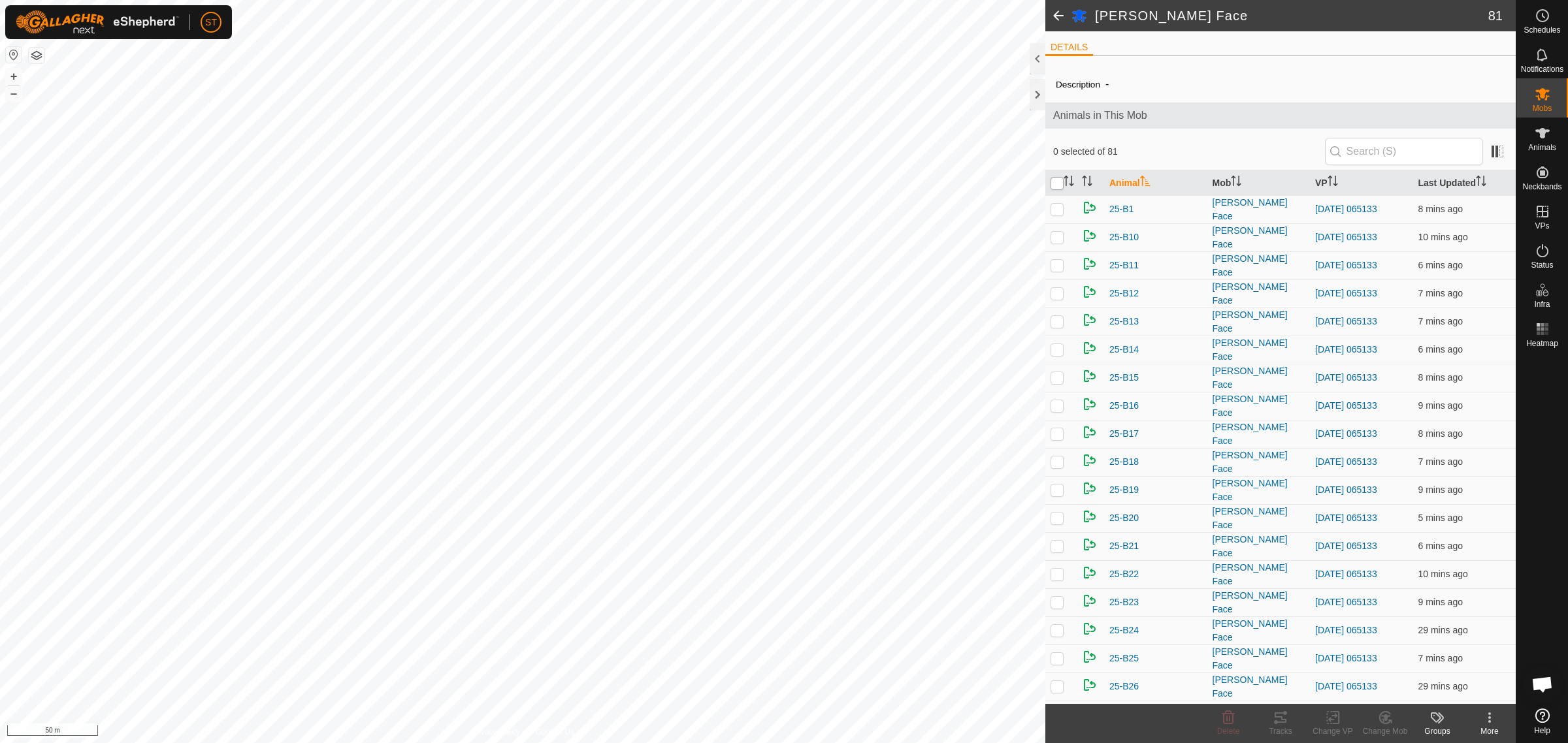
checkbox input "true"
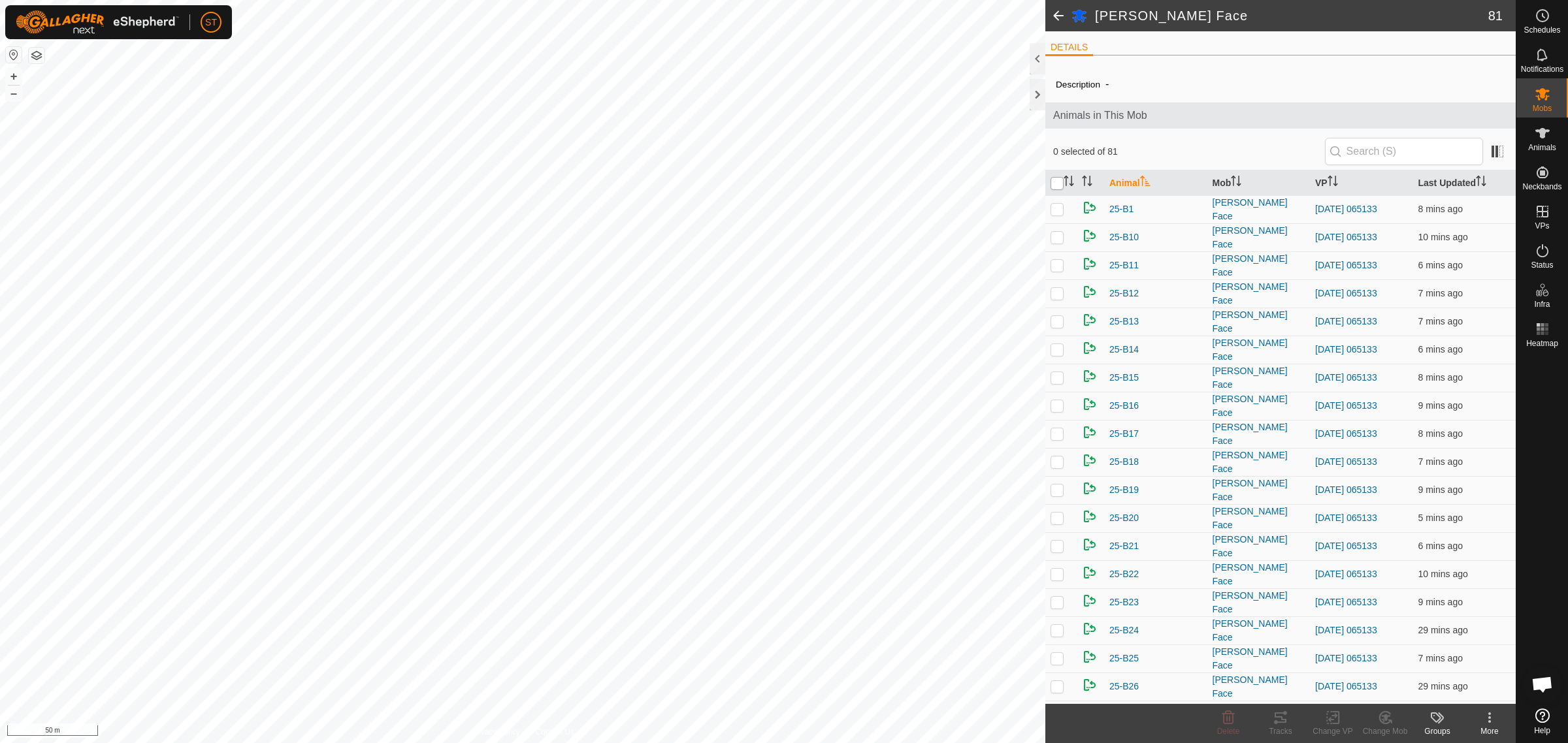
checkbox input "true"
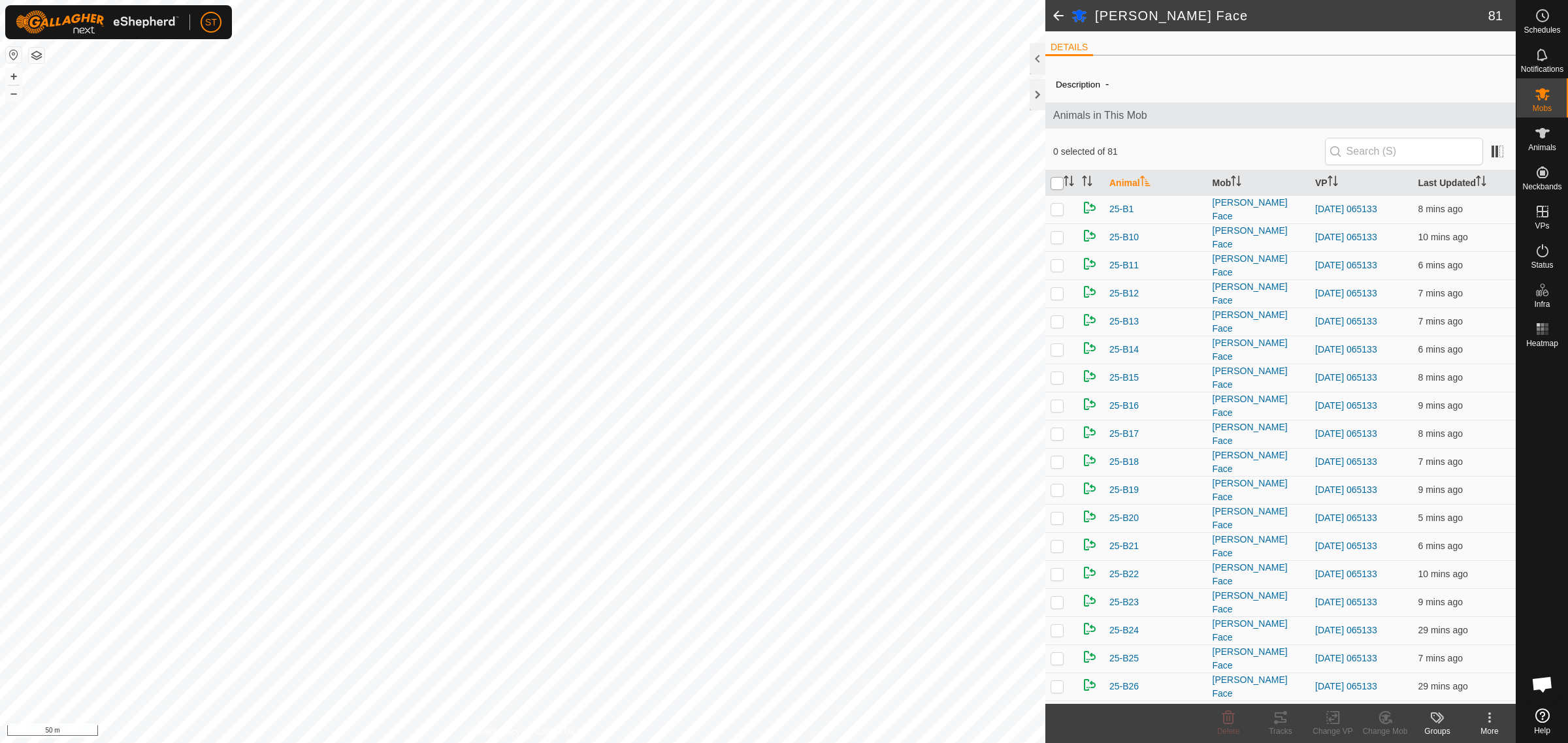
checkbox input "true"
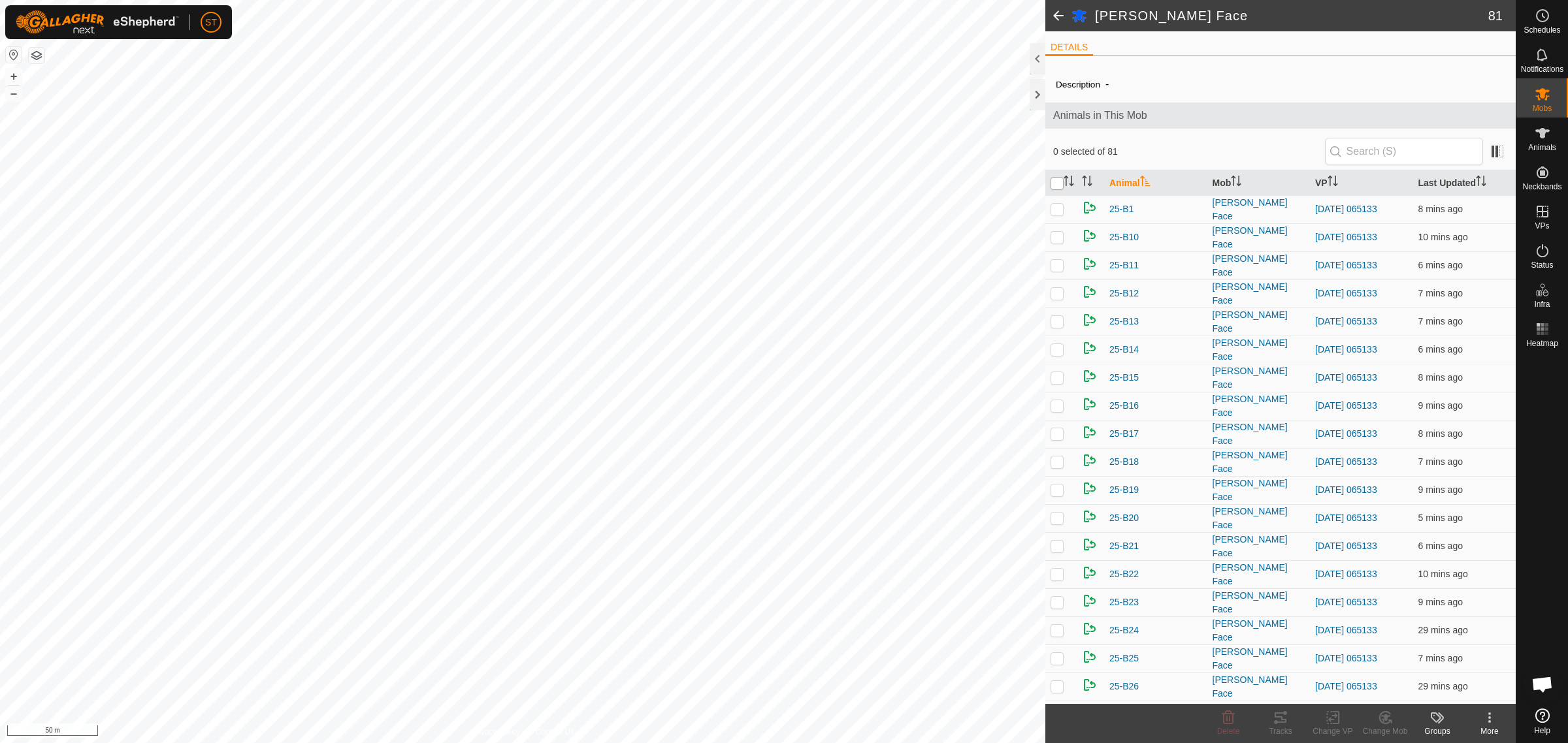
checkbox input "true"
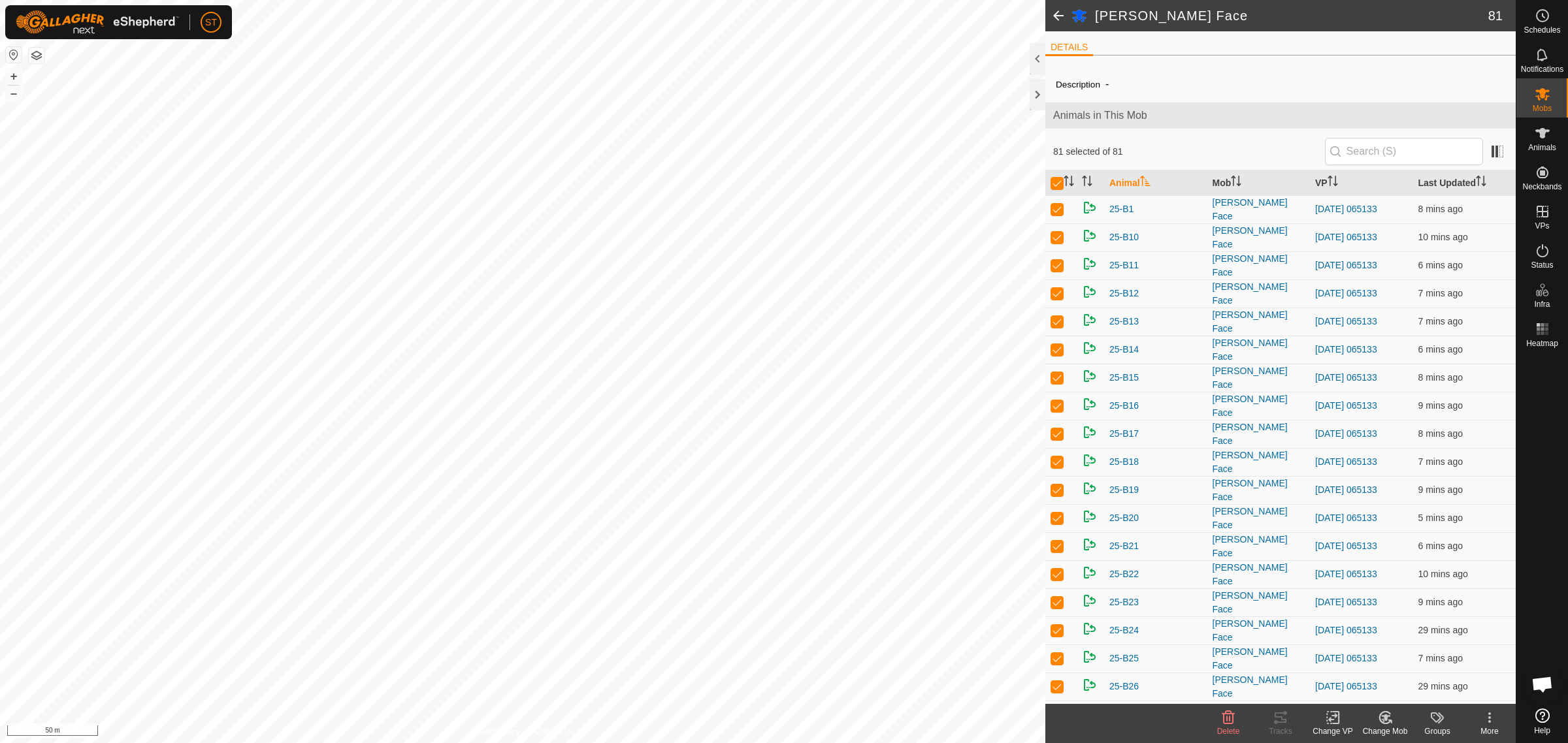
click at [1330, 722] on icon at bounding box center [1332, 718] width 9 height 9
click at [1372, 662] on link "Choose VP..." at bounding box center [1371, 662] width 129 height 26
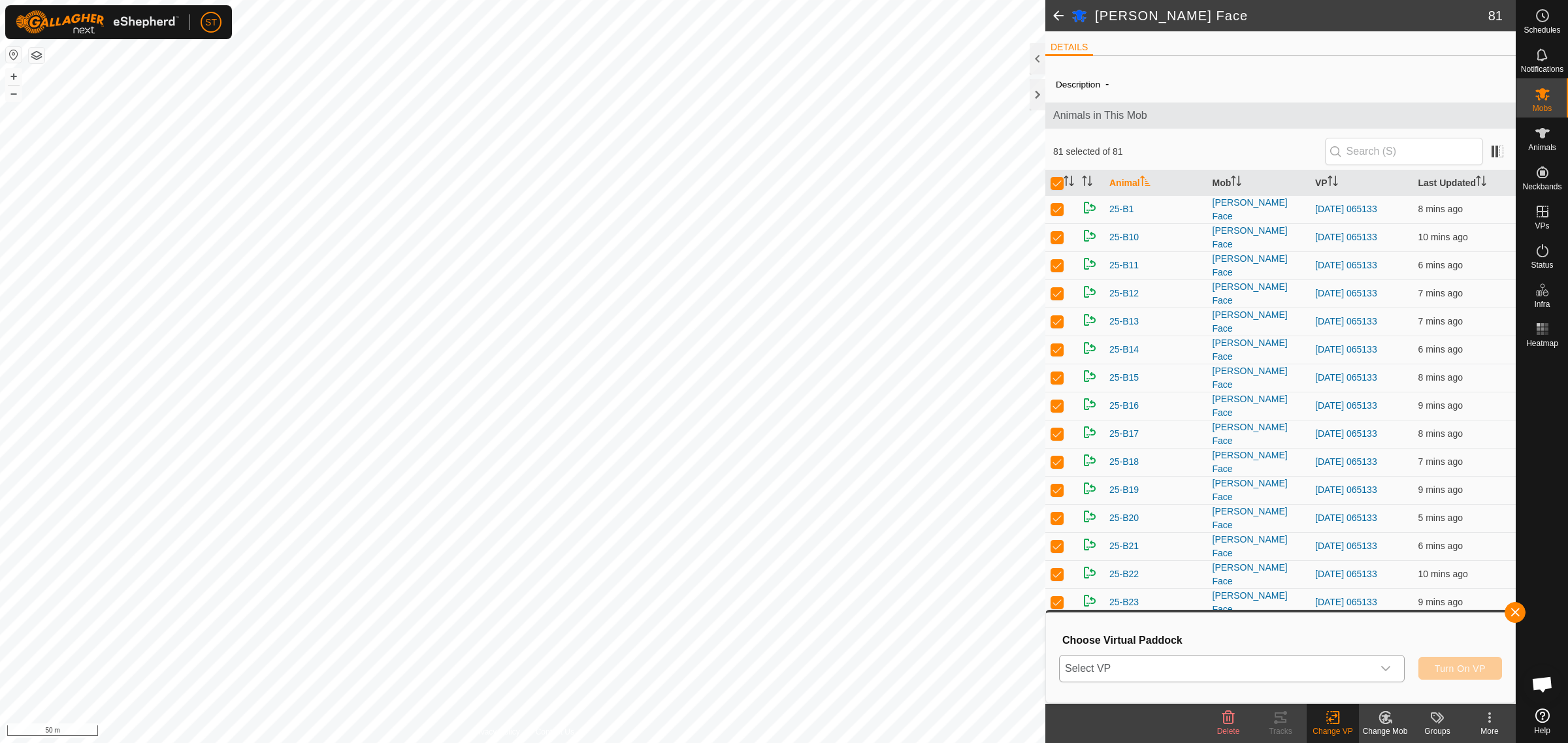
click at [1388, 670] on icon "dropdown trigger" at bounding box center [1385, 669] width 11 height 11
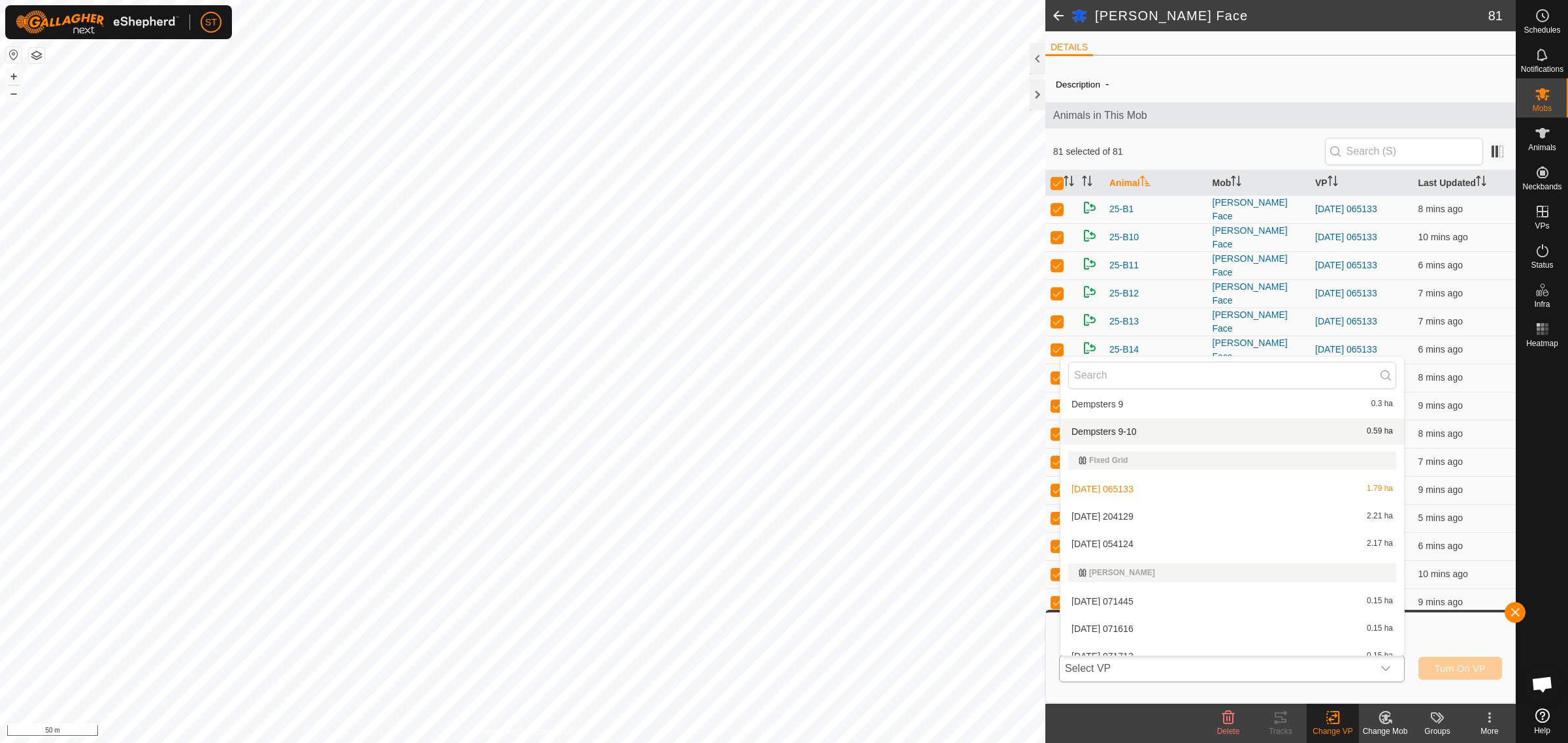
scroll to position [6287, 0]
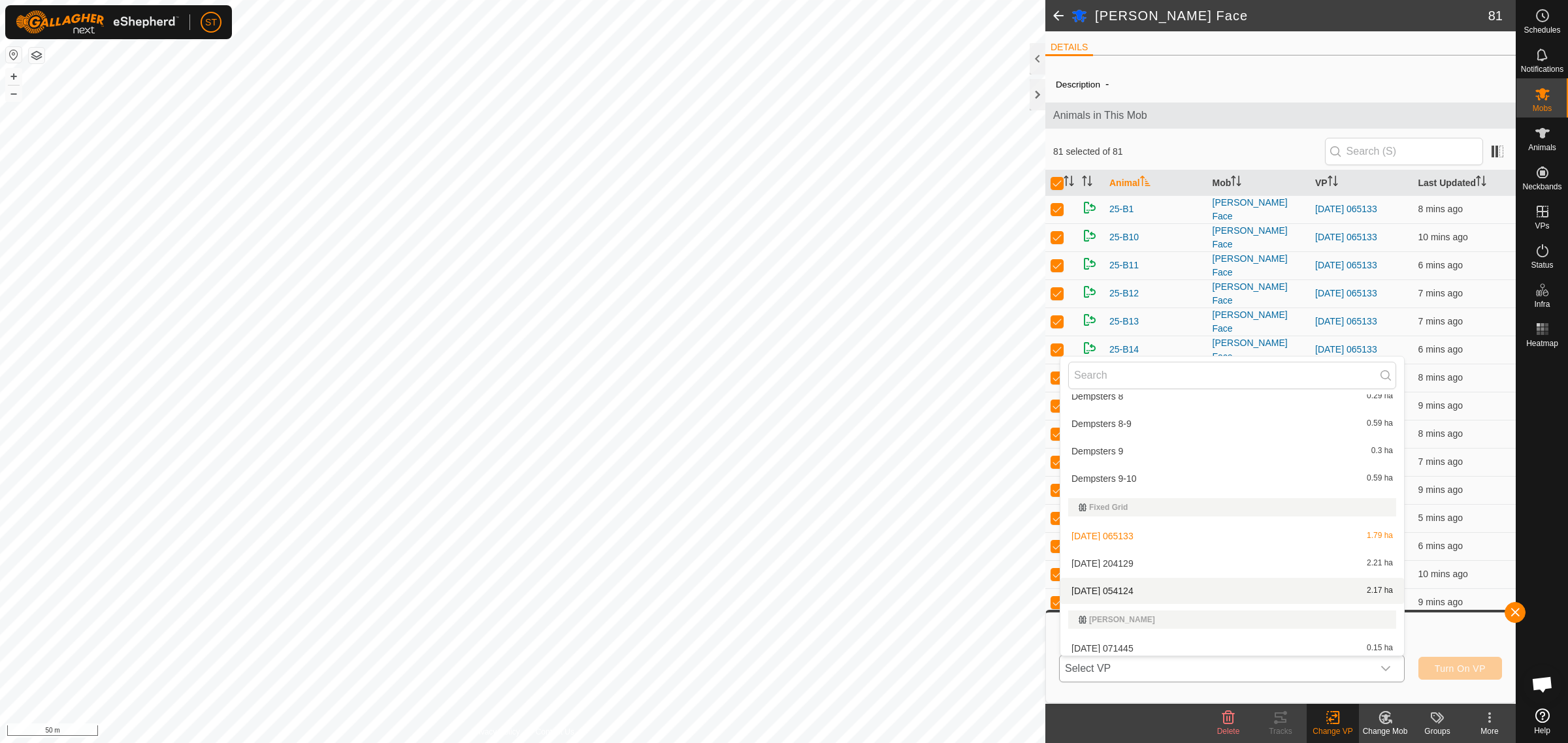
click at [1108, 581] on li "2025-09-22 054124 2.17 ha" at bounding box center [1232, 591] width 344 height 26
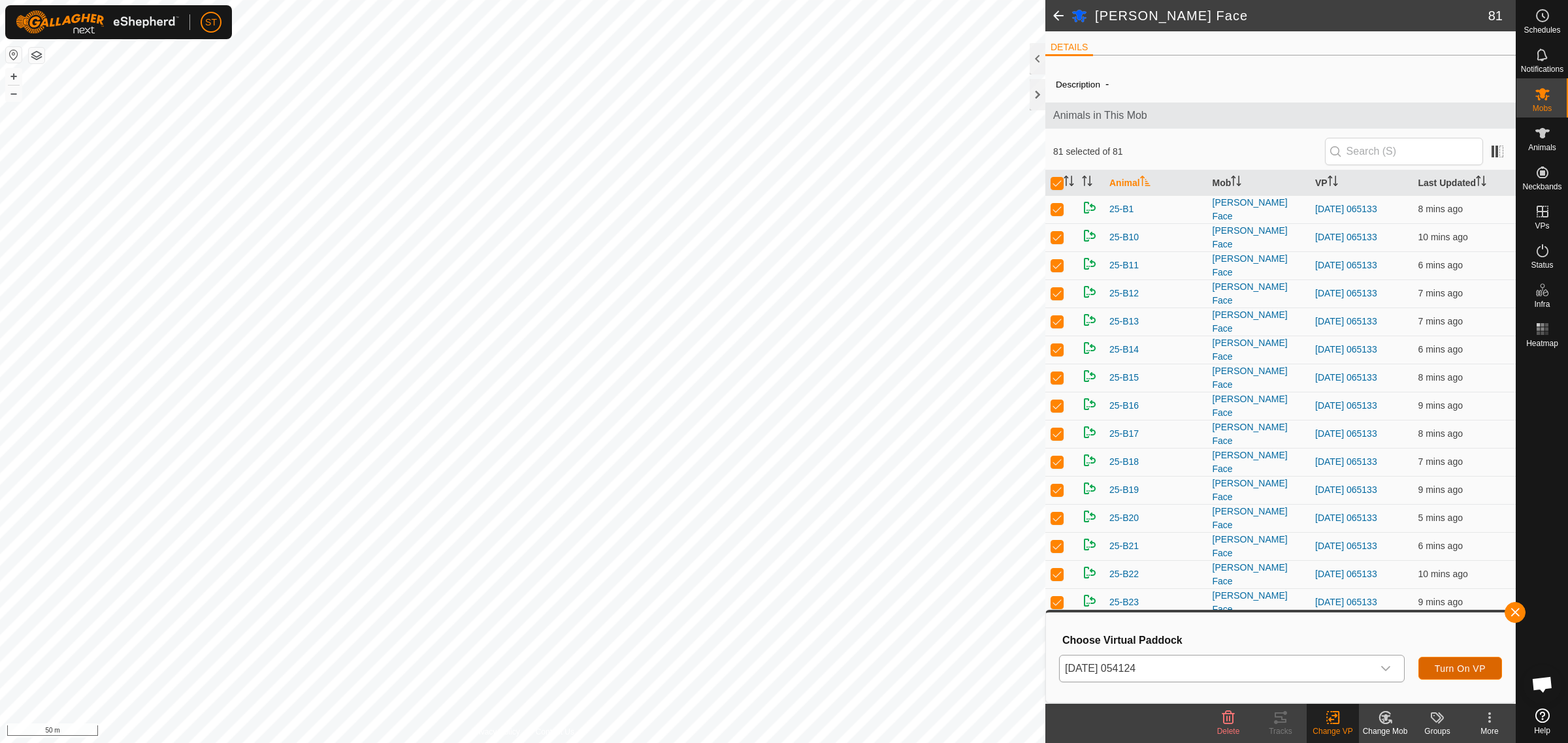
click at [1446, 670] on span "Turn On VP" at bounding box center [1459, 669] width 51 height 11
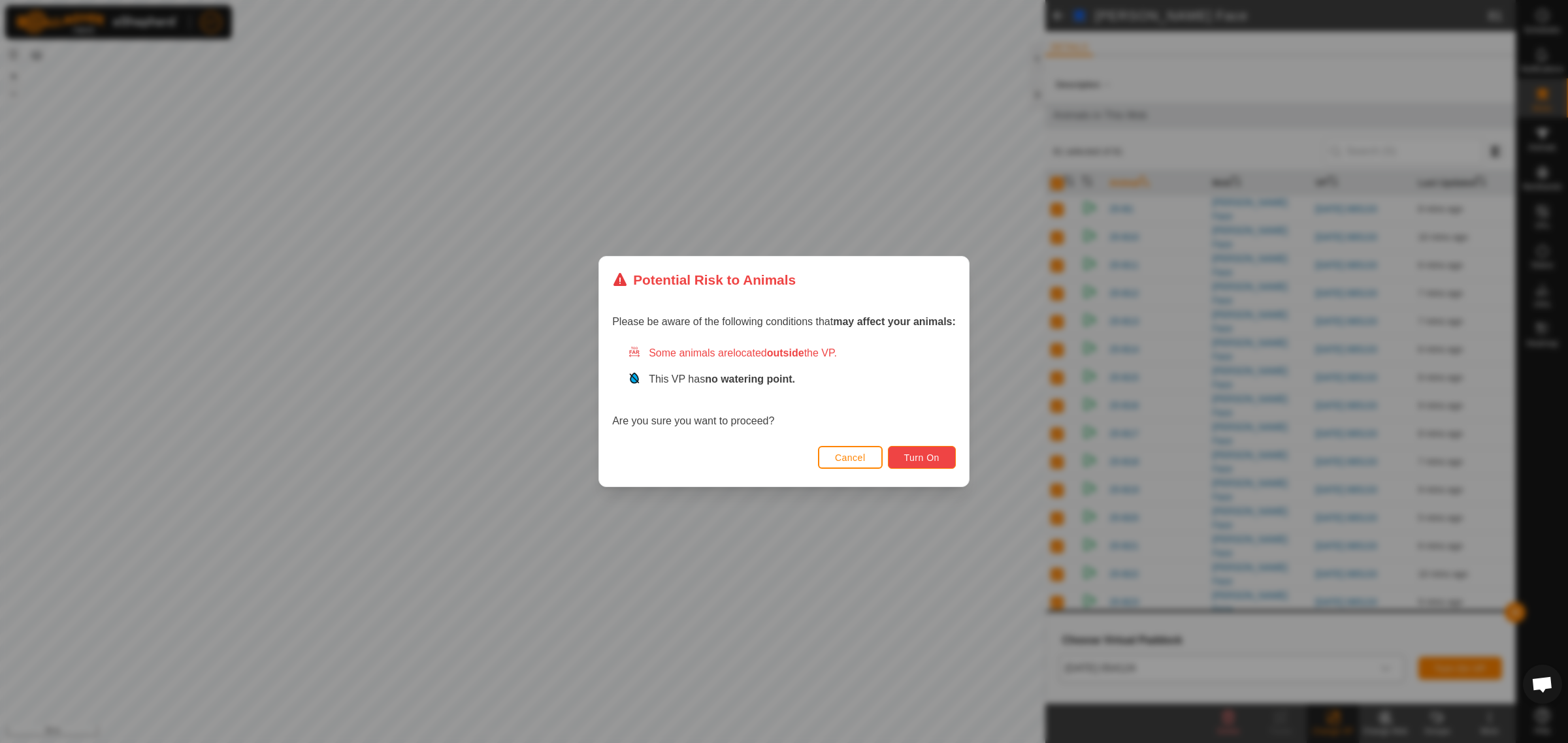
click at [916, 463] on button "Turn On" at bounding box center [921, 458] width 67 height 23
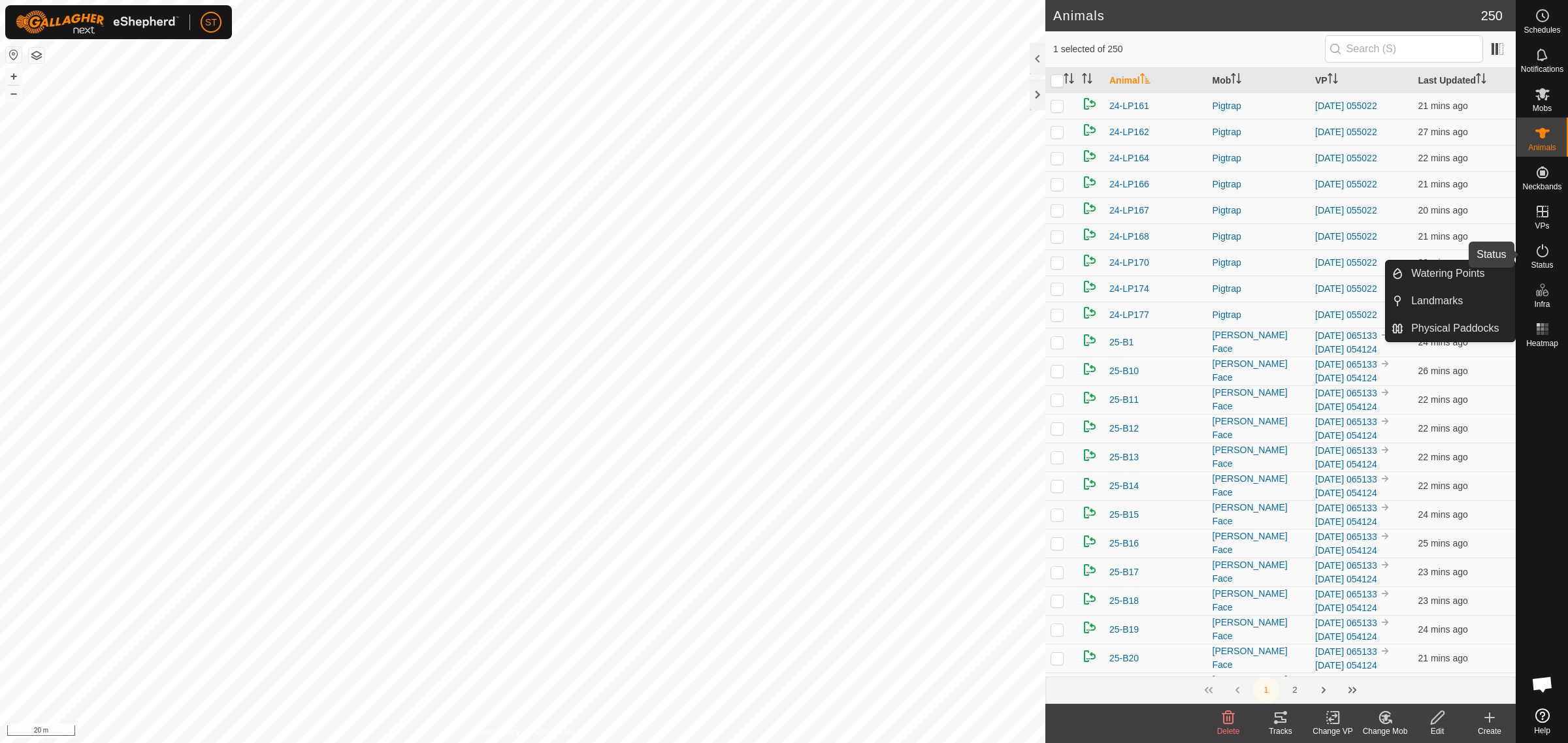
click at [1545, 252] on icon at bounding box center [1542, 251] width 15 height 15
